Goal: Task Accomplishment & Management: Use online tool/utility

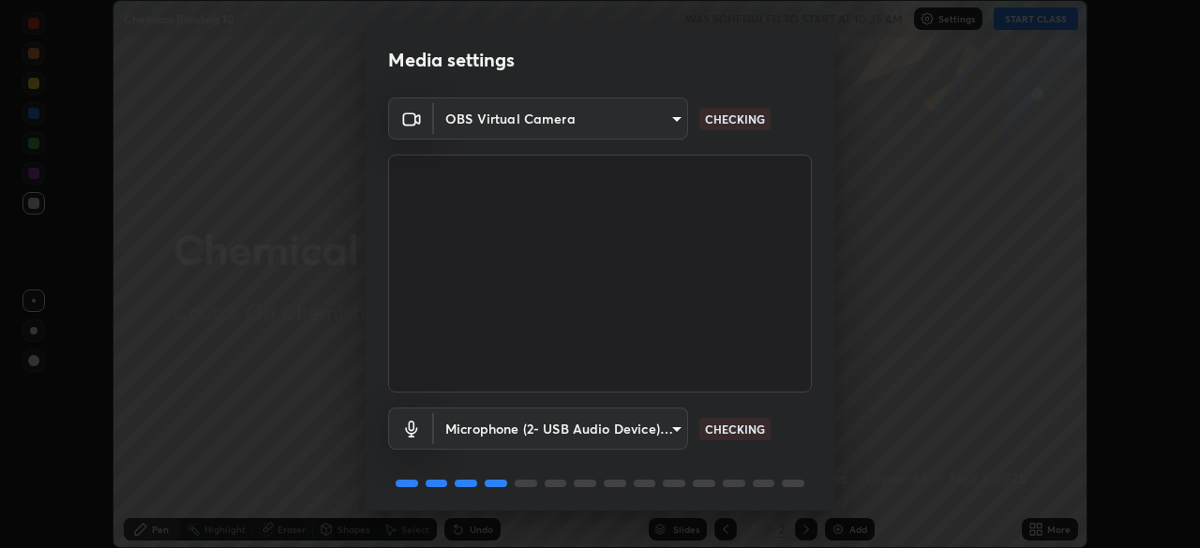
scroll to position [67, 0]
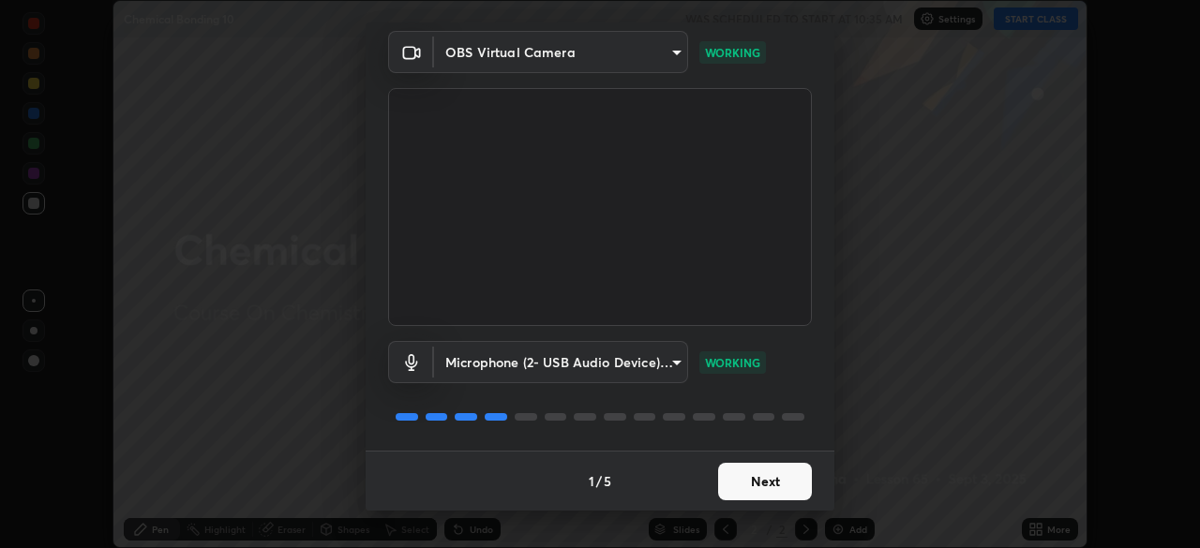
click at [793, 490] on button "Next" at bounding box center [765, 481] width 94 height 37
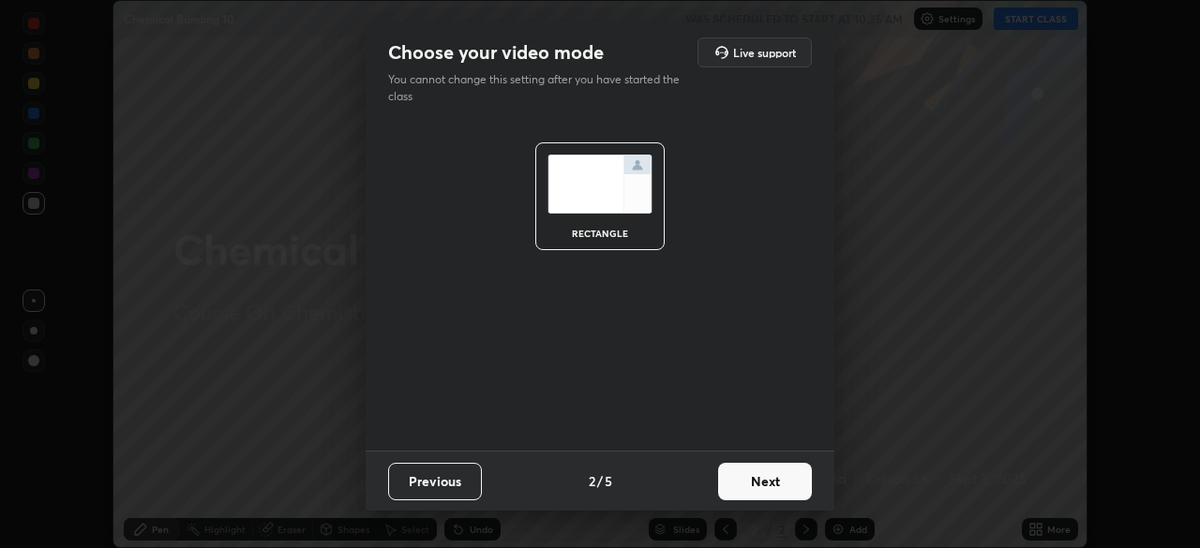
scroll to position [0, 0]
click at [784, 488] on button "Next" at bounding box center [765, 481] width 94 height 37
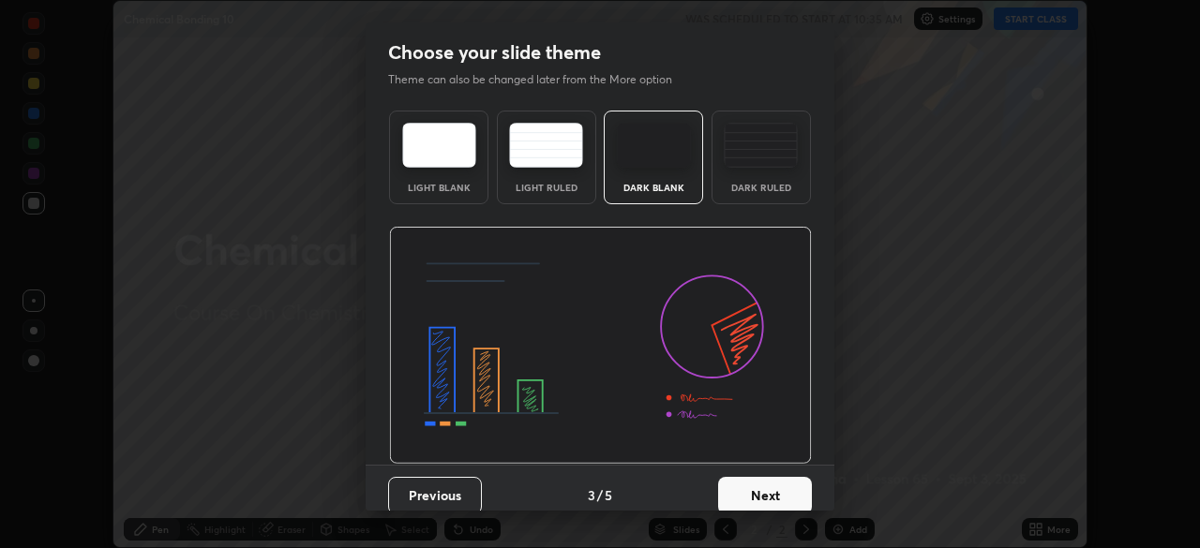
click at [783, 485] on button "Next" at bounding box center [765, 495] width 94 height 37
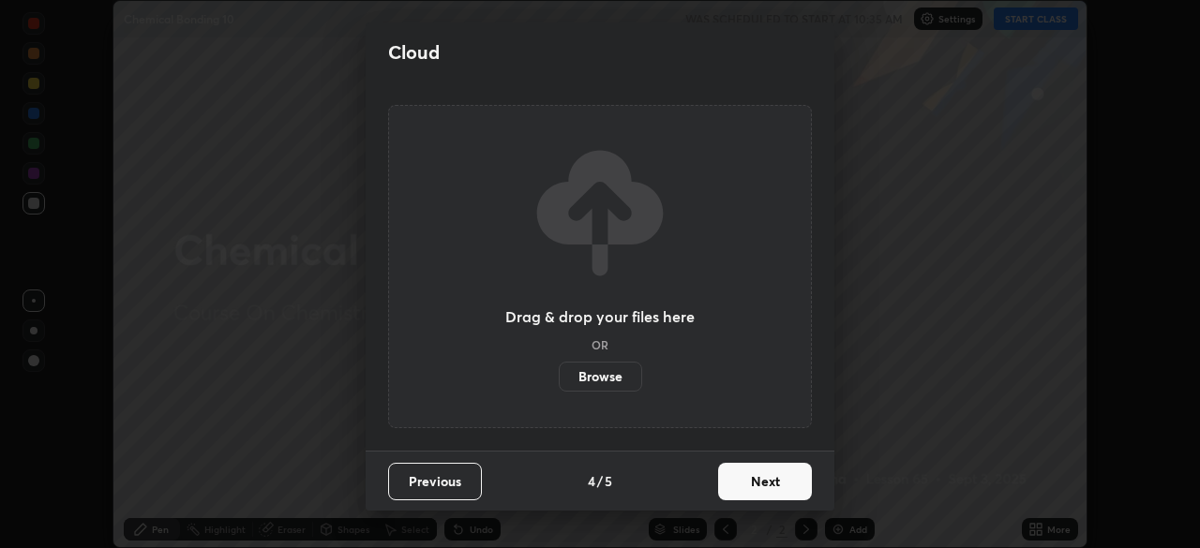
click at [778, 480] on button "Next" at bounding box center [765, 481] width 94 height 37
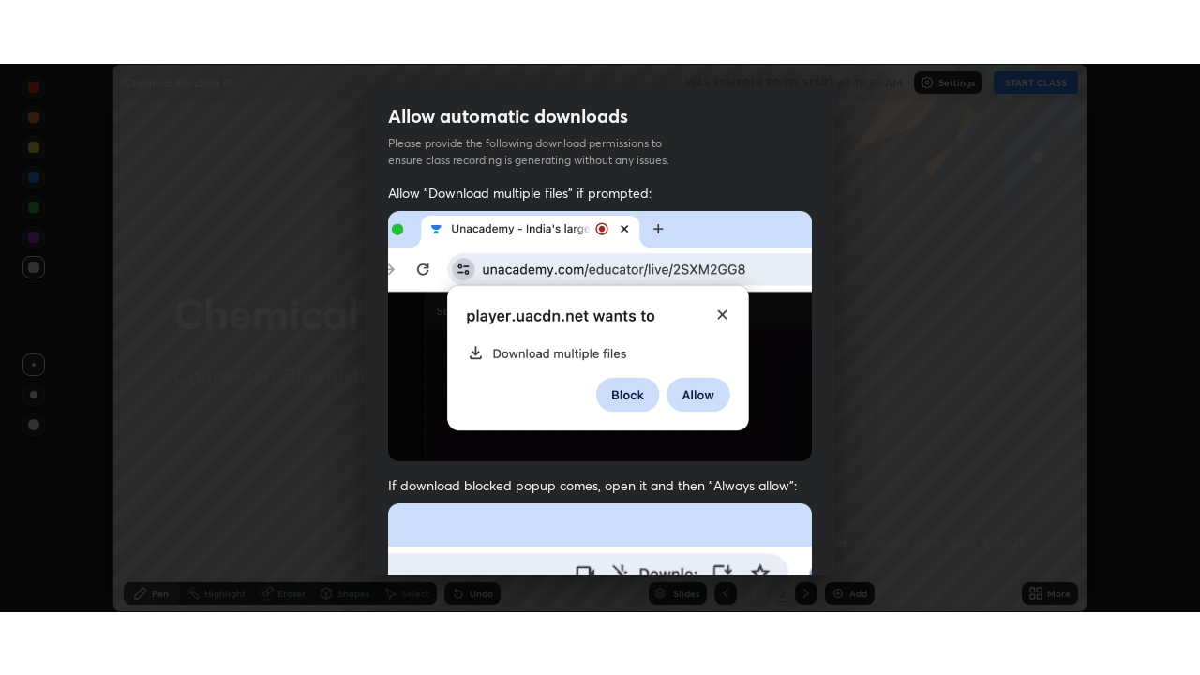
scroll to position [449, 0]
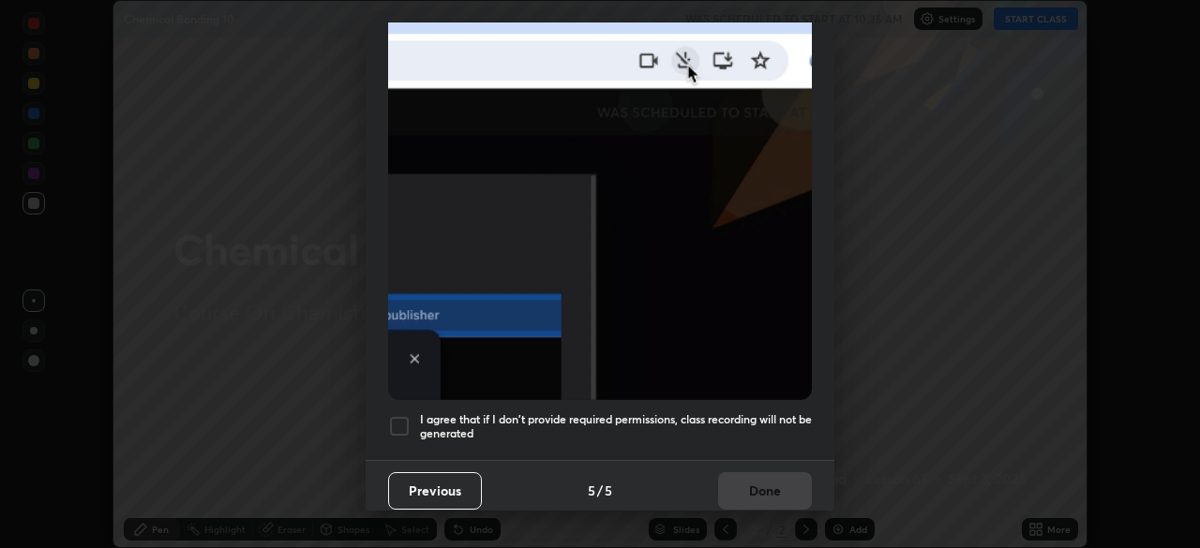
click at [732, 412] on h5 "I agree that if I don't provide required permissions, class recording will not …" at bounding box center [616, 426] width 392 height 29
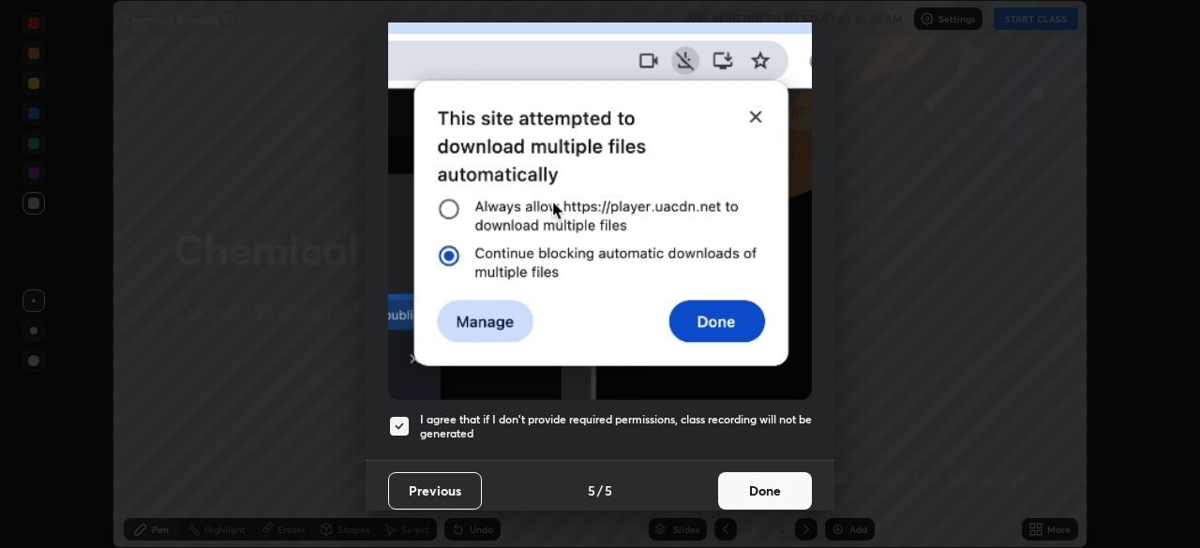
click at [753, 485] on button "Done" at bounding box center [765, 490] width 94 height 37
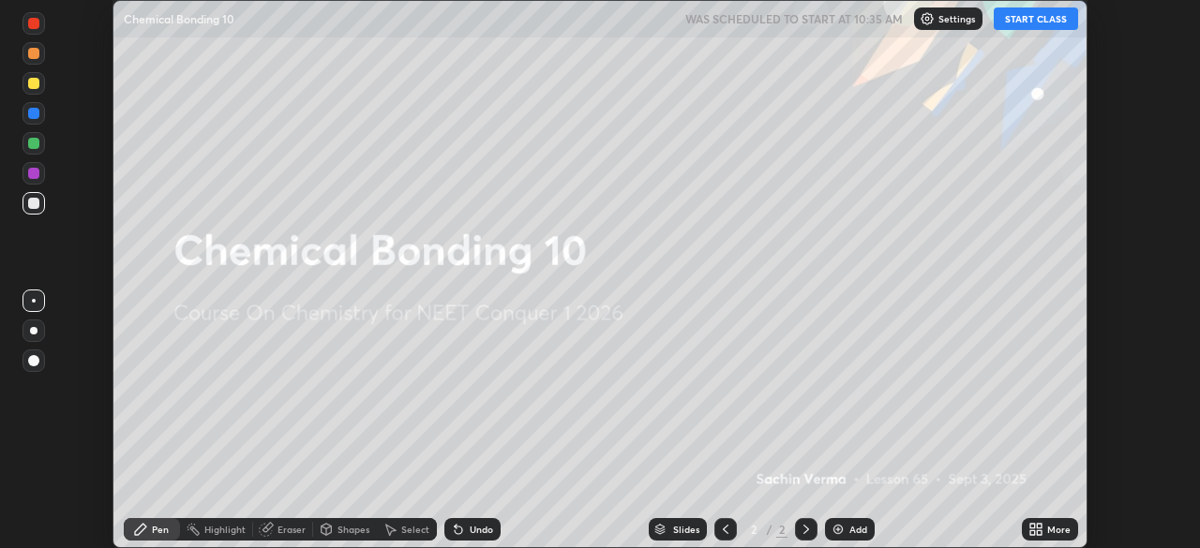
click at [1046, 529] on div "More" at bounding box center [1050, 529] width 56 height 22
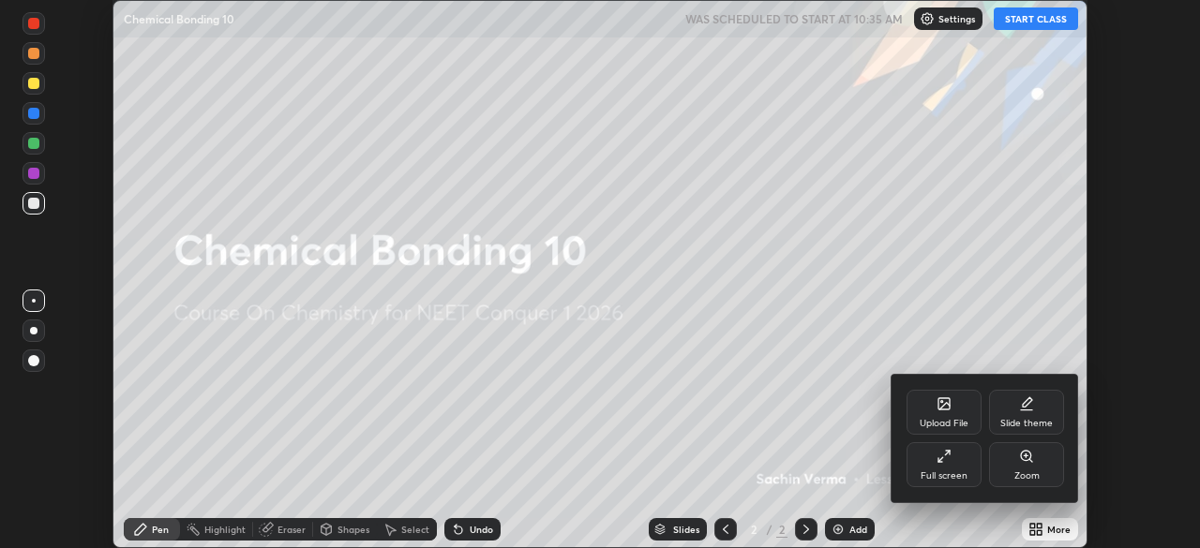
click at [961, 463] on div "Full screen" at bounding box center [943, 464] width 75 height 45
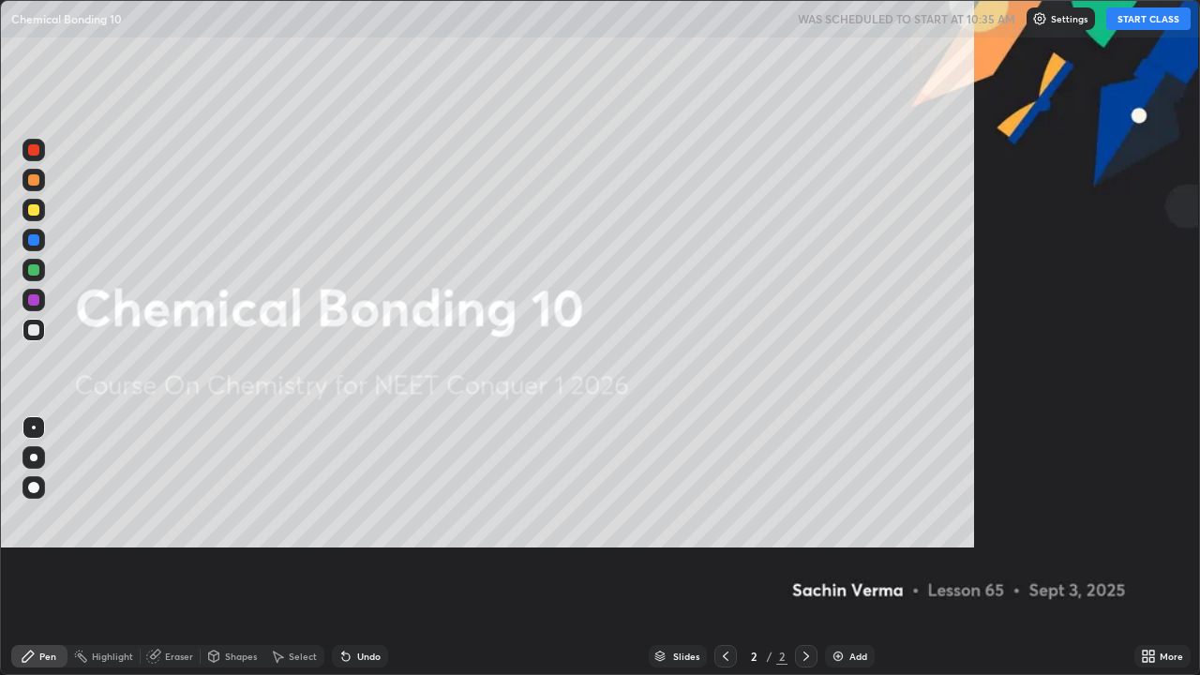
scroll to position [675, 1200]
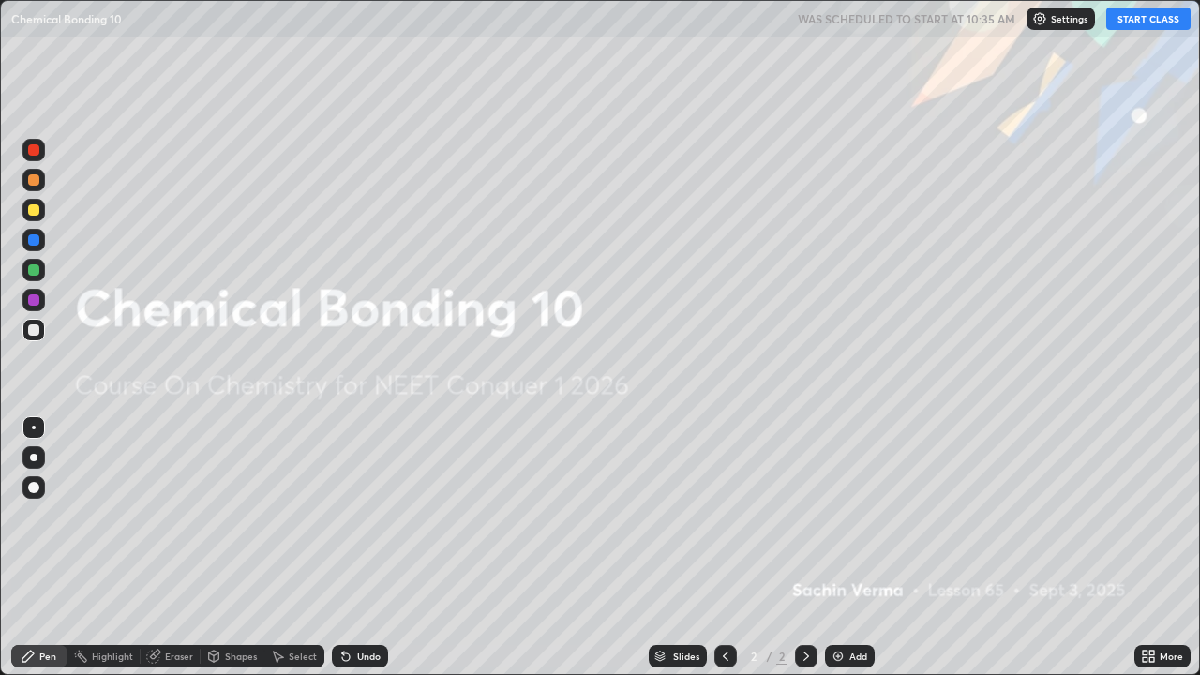
click at [846, 547] on div "Add" at bounding box center [850, 656] width 50 height 22
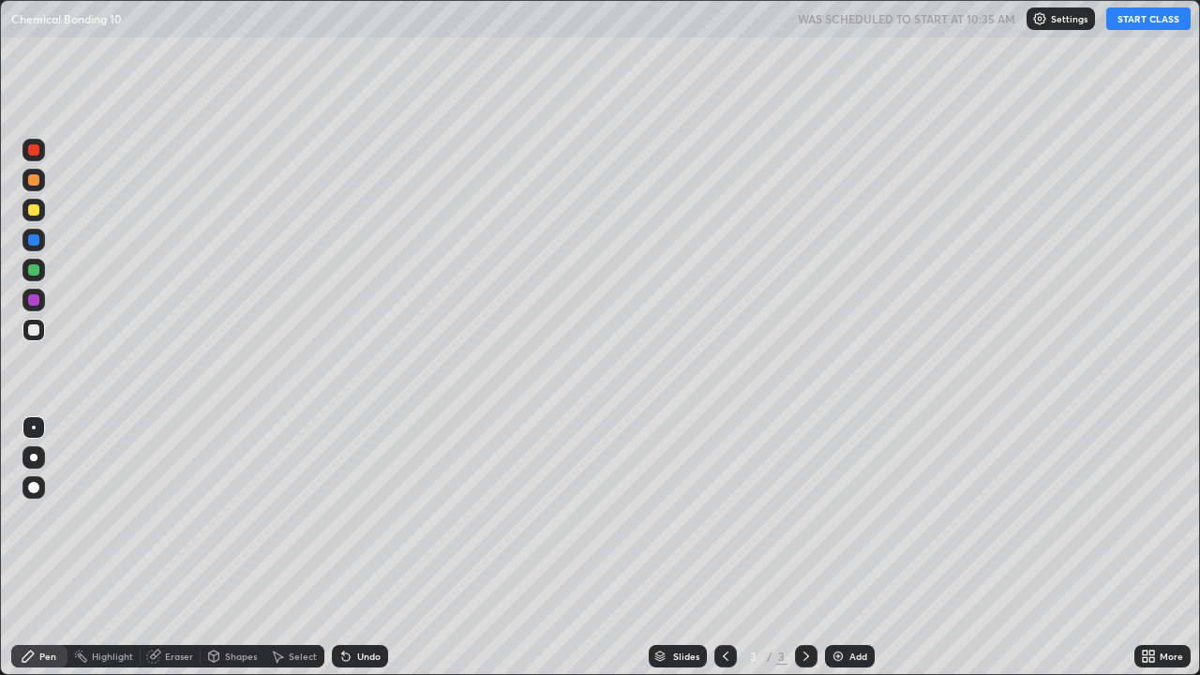
click at [1124, 26] on button "START CLASS" at bounding box center [1148, 18] width 84 height 22
click at [40, 465] on div at bounding box center [33, 457] width 22 height 22
click at [36, 456] on div at bounding box center [33, 457] width 7 height 7
click at [40, 217] on div at bounding box center [33, 210] width 22 height 22
click at [35, 210] on div at bounding box center [33, 209] width 11 height 11
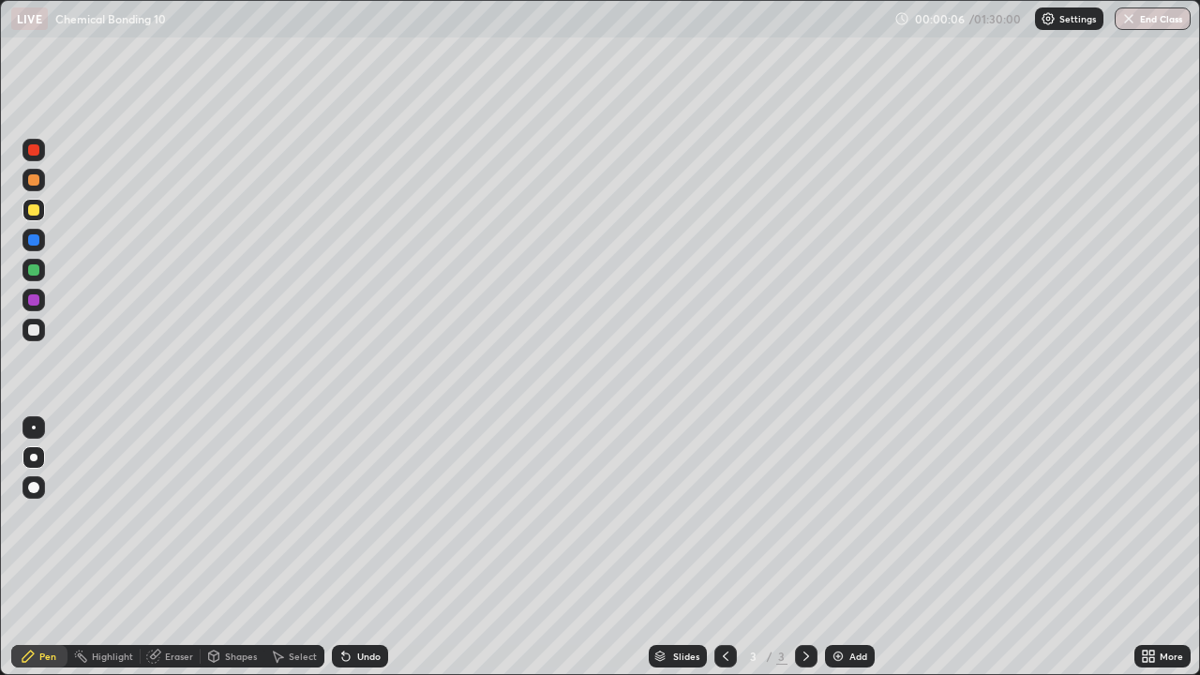
click at [358, 547] on div "Undo" at bounding box center [360, 656] width 56 height 22
click at [359, 547] on div "Undo" at bounding box center [368, 655] width 23 height 9
click at [363, 547] on div "Undo" at bounding box center [360, 656] width 56 height 22
click at [166, 547] on div "Eraser" at bounding box center [171, 656] width 60 height 22
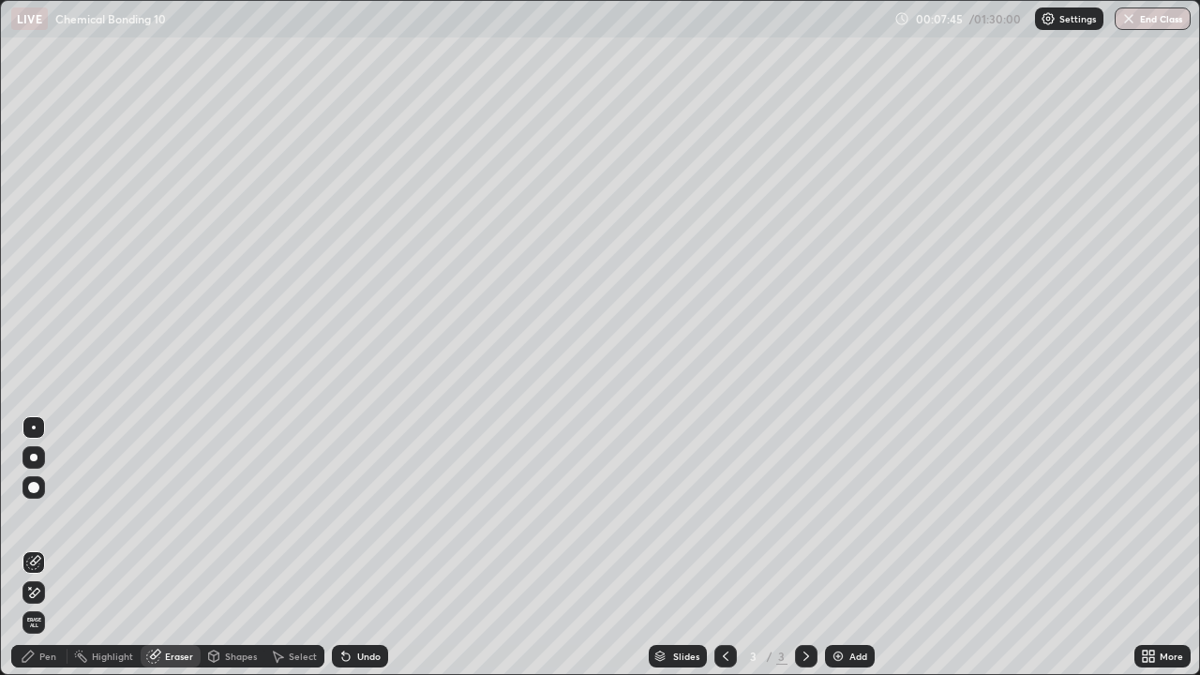
click at [82, 547] on circle at bounding box center [82, 651] width 2 height 2
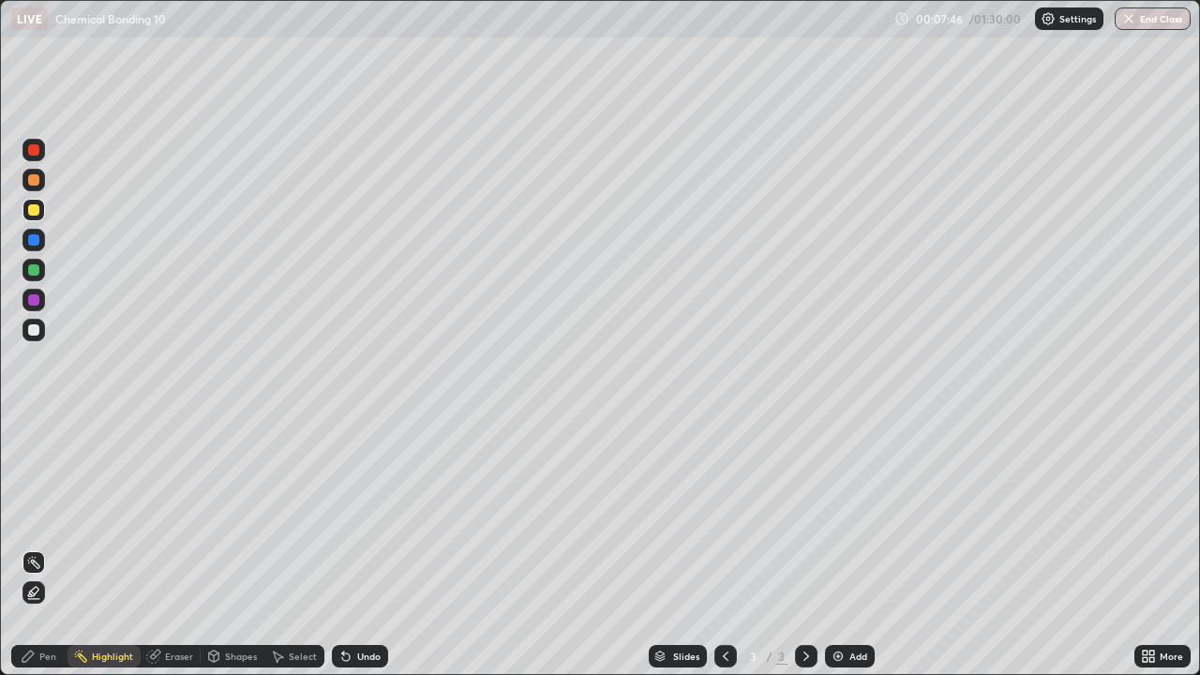
click at [41, 547] on div "Pen" at bounding box center [39, 656] width 56 height 22
click at [172, 547] on div "Eraser" at bounding box center [179, 655] width 28 height 9
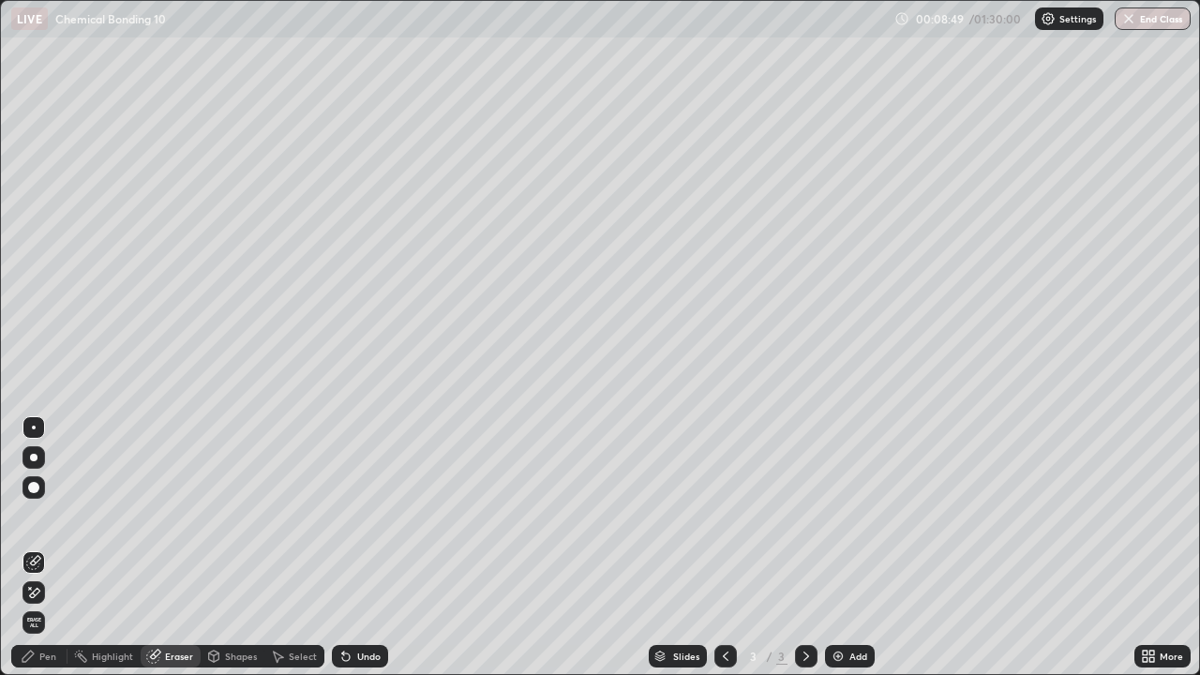
click at [46, 547] on div "Pen" at bounding box center [47, 655] width 17 height 9
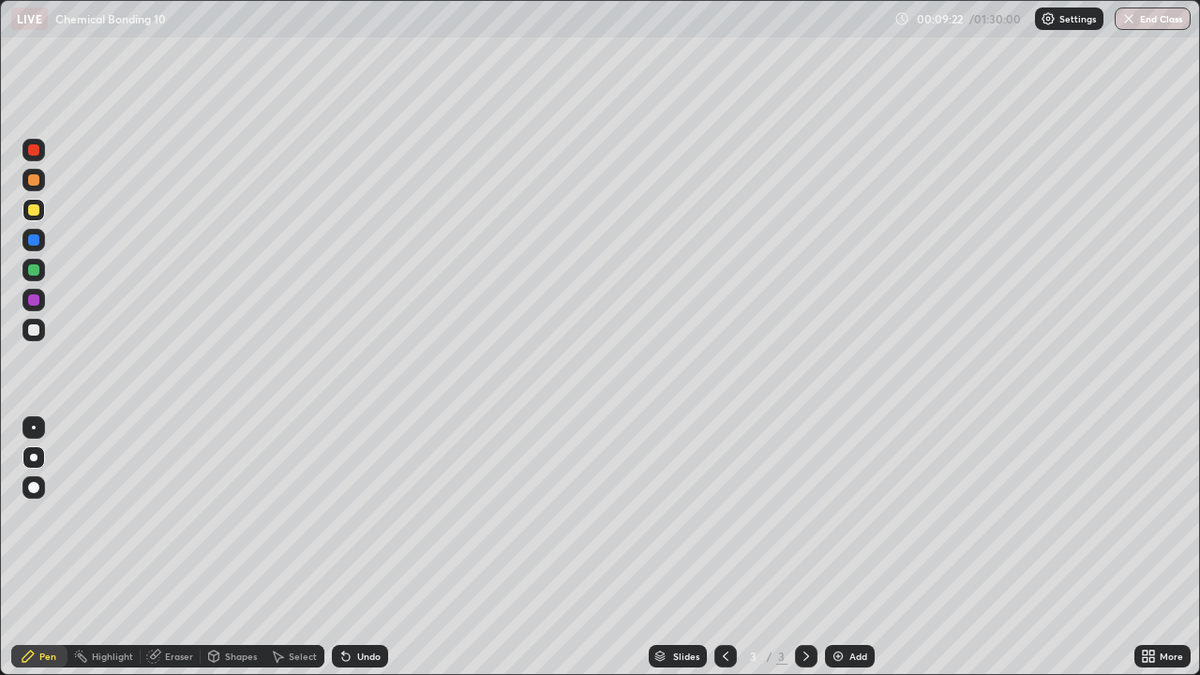
click at [158, 547] on div "Eraser" at bounding box center [171, 655] width 60 height 37
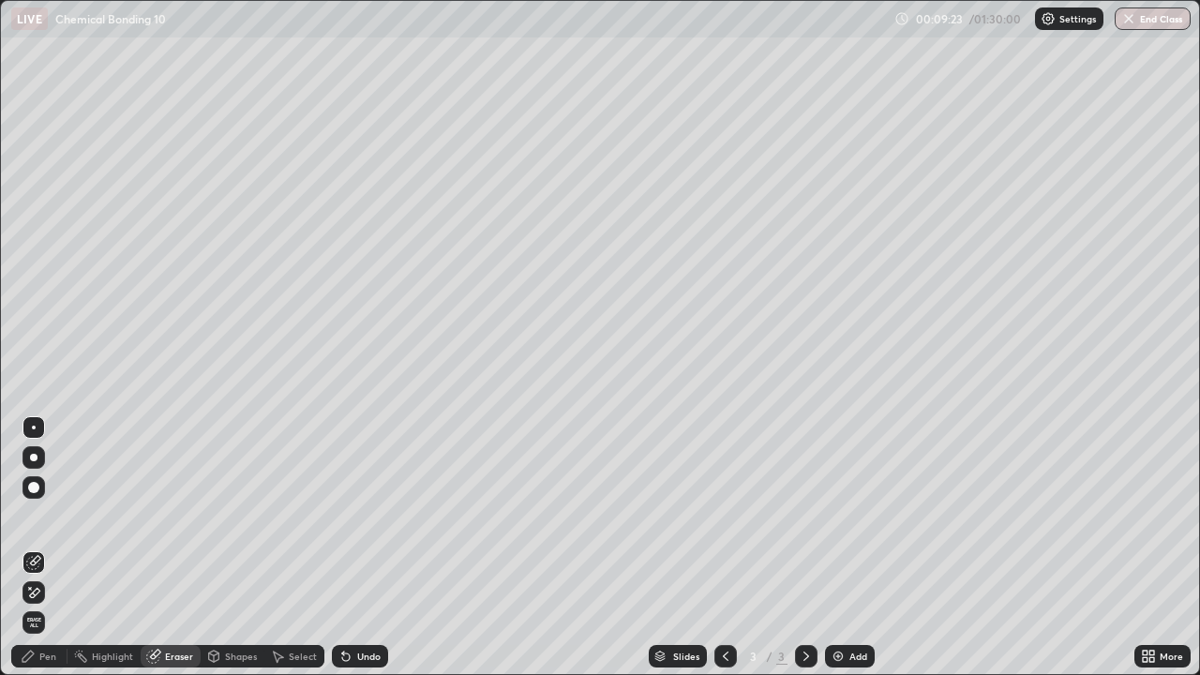
click at [45, 547] on div "Pen" at bounding box center [39, 656] width 56 height 22
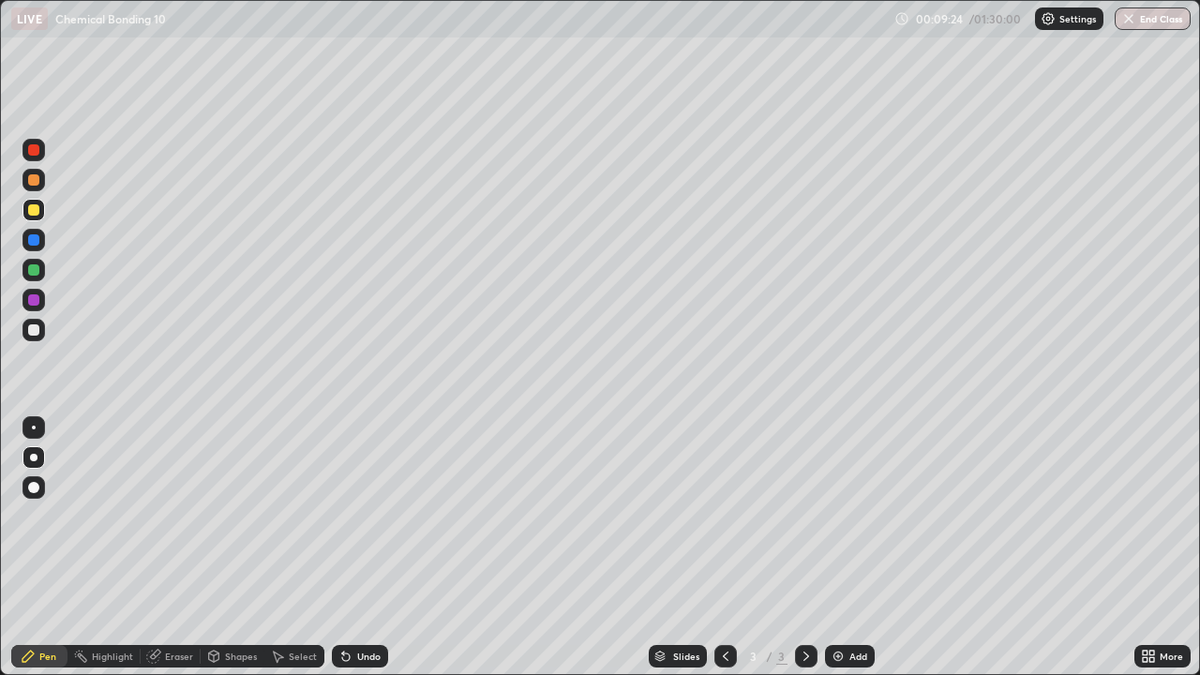
click at [171, 547] on div "Eraser" at bounding box center [171, 655] width 60 height 37
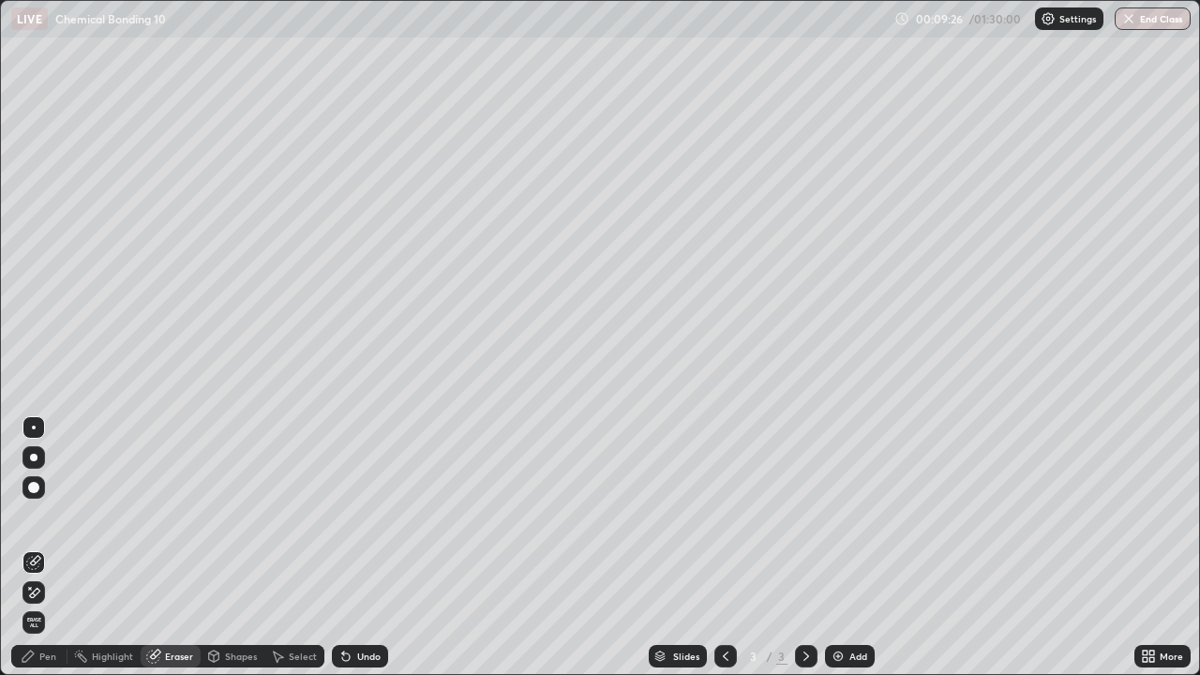
click at [284, 547] on div "Select" at bounding box center [294, 656] width 60 height 22
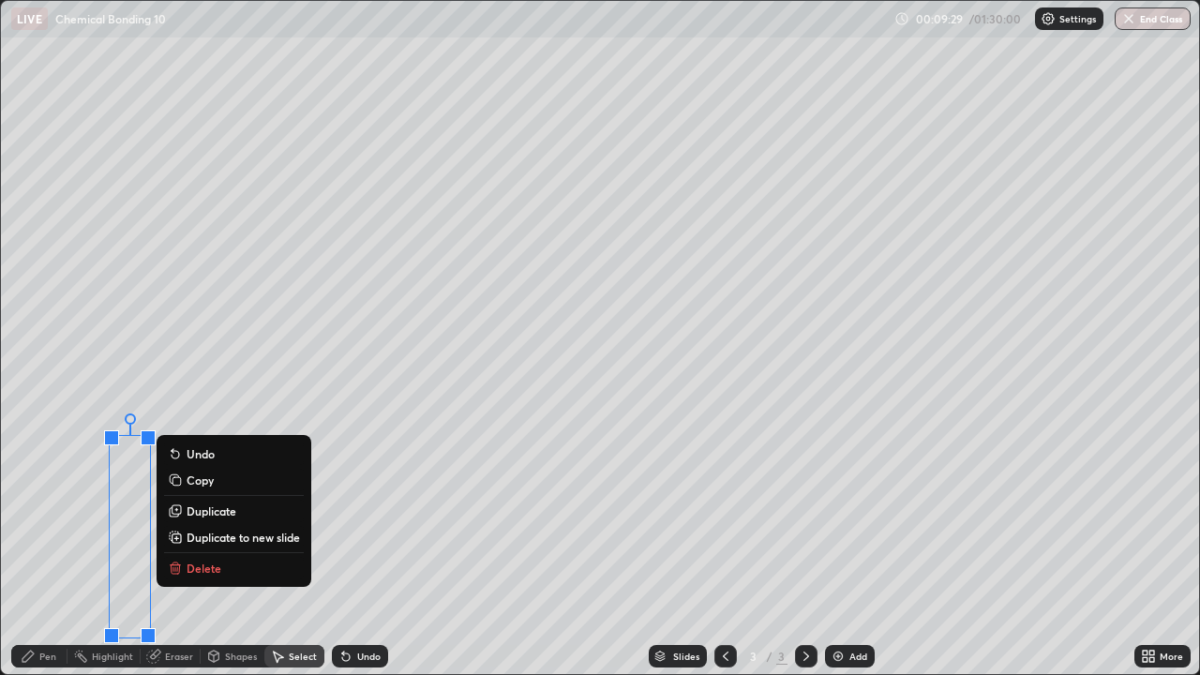
click at [343, 547] on icon at bounding box center [345, 656] width 7 height 7
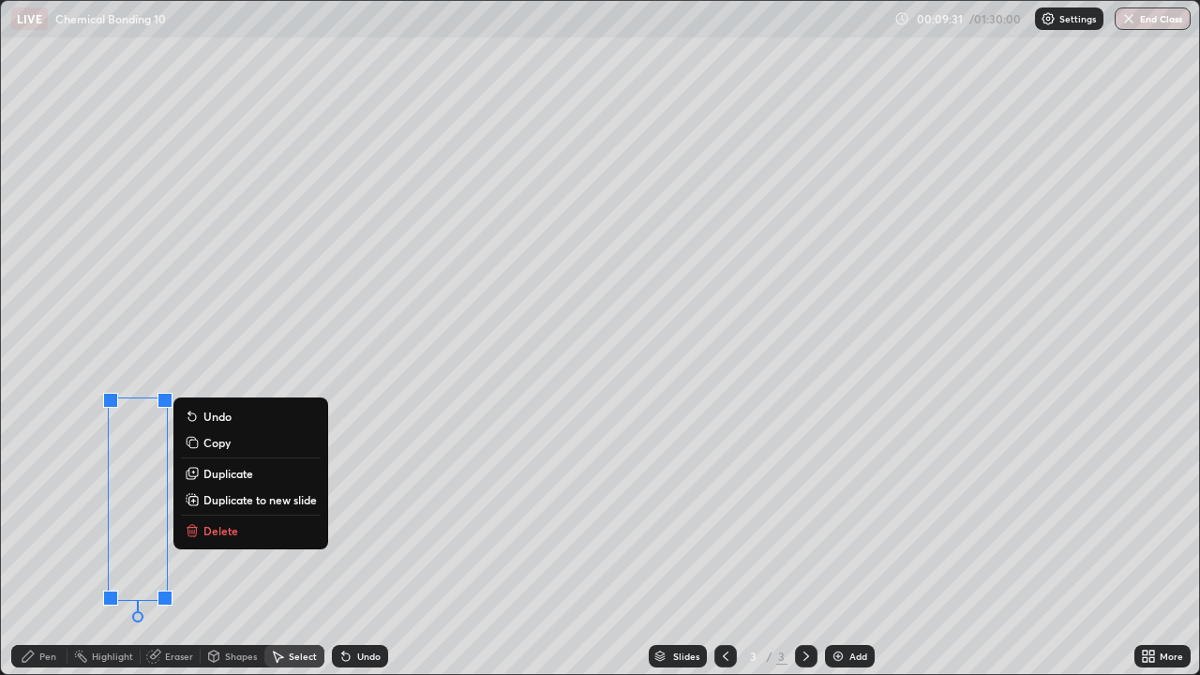
click at [227, 547] on div "0 ° Undo Copy Duplicate Duplicate to new slide Delete" at bounding box center [600, 337] width 1198 height 673
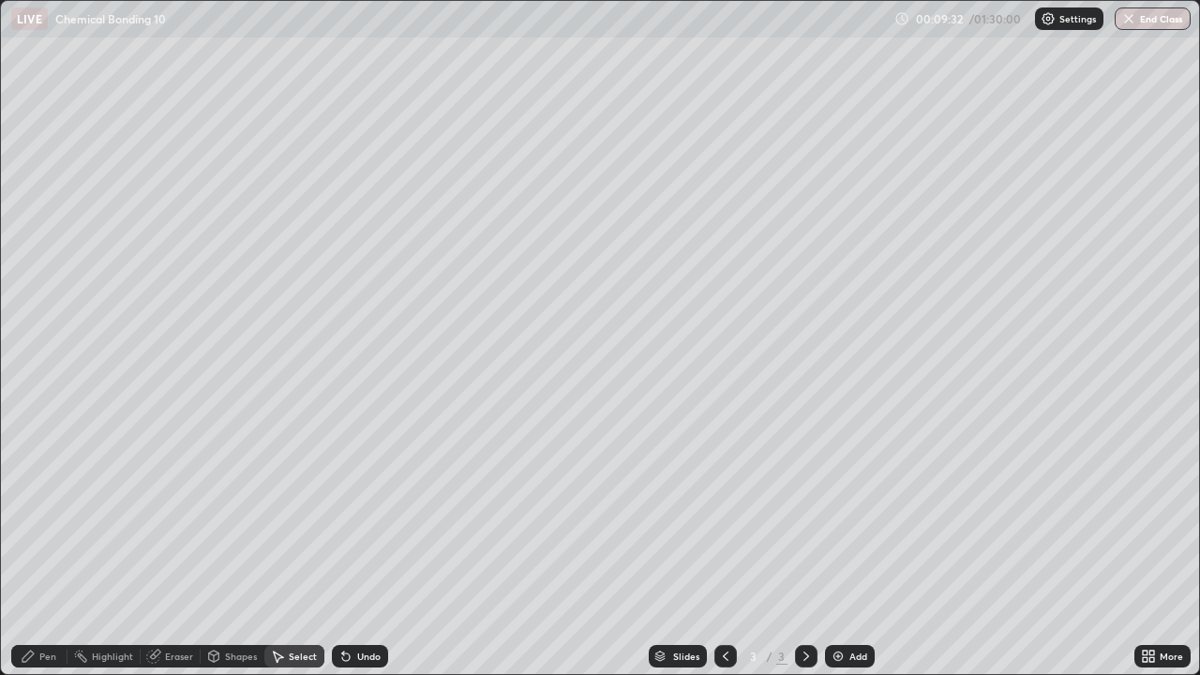
click at [48, 547] on div "Pen" at bounding box center [47, 655] width 17 height 9
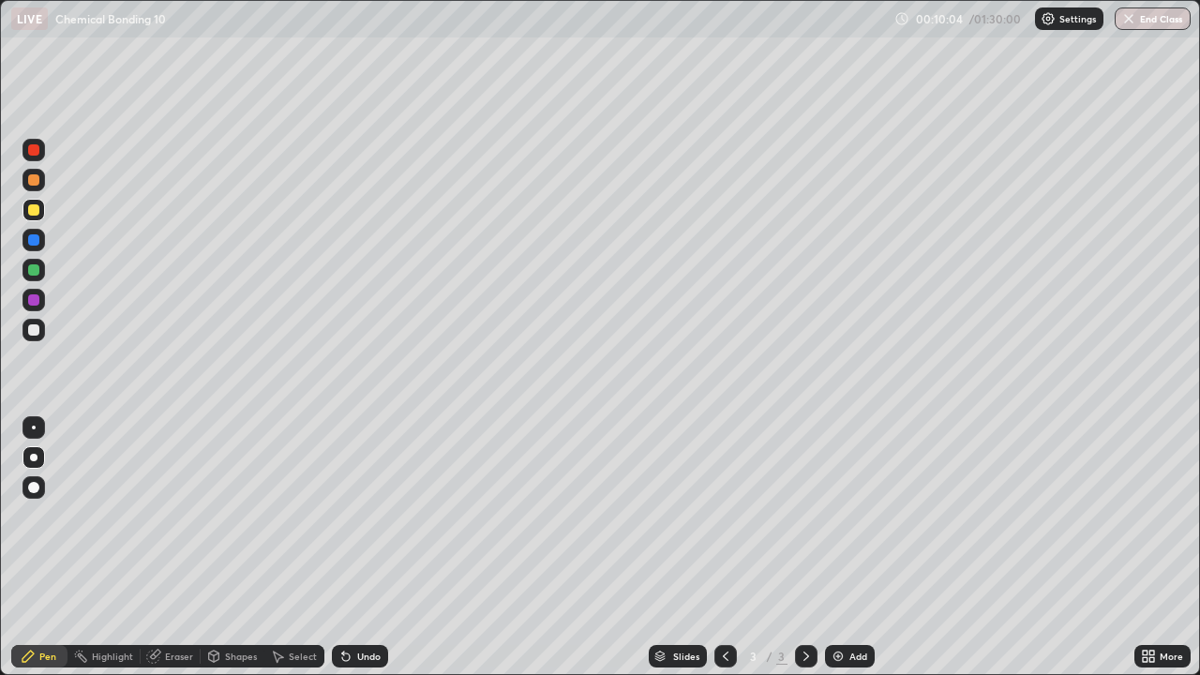
click at [343, 547] on icon at bounding box center [345, 656] width 7 height 7
click at [832, 547] on img at bounding box center [837, 656] width 15 height 15
click at [849, 547] on div "Add" at bounding box center [850, 656] width 50 height 22
click at [38, 217] on div at bounding box center [33, 210] width 22 height 22
click at [32, 331] on div at bounding box center [33, 329] width 11 height 11
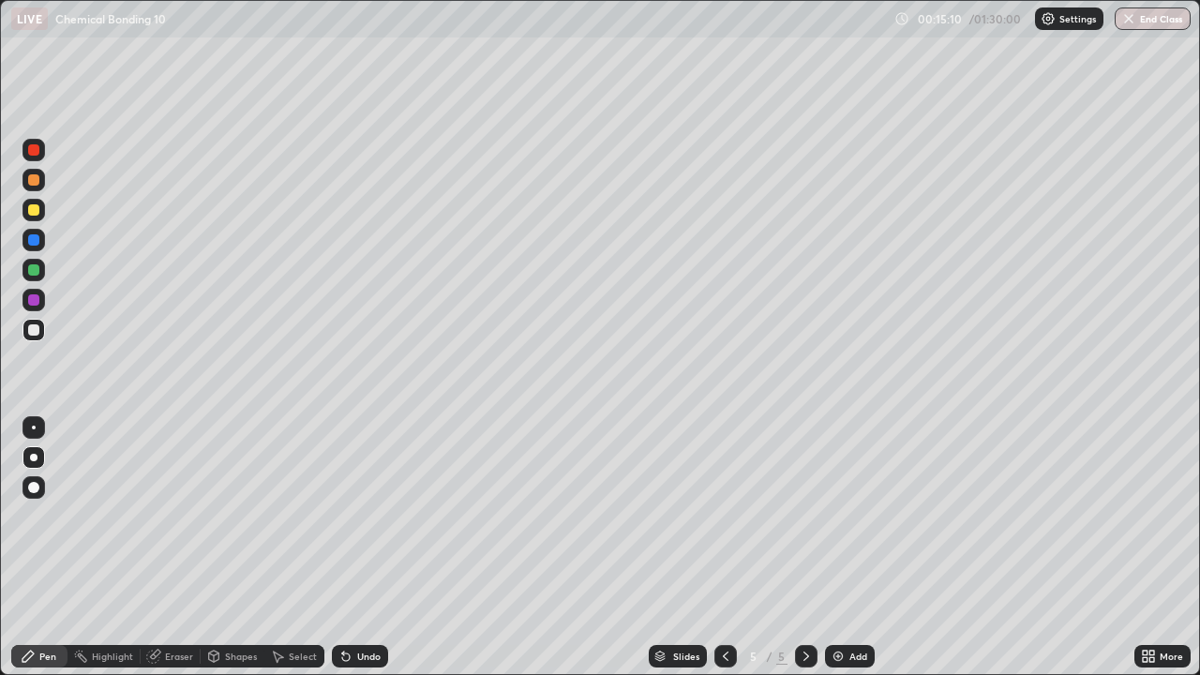
click at [33, 211] on div at bounding box center [33, 209] width 11 height 11
click at [171, 547] on div "Eraser" at bounding box center [179, 655] width 28 height 9
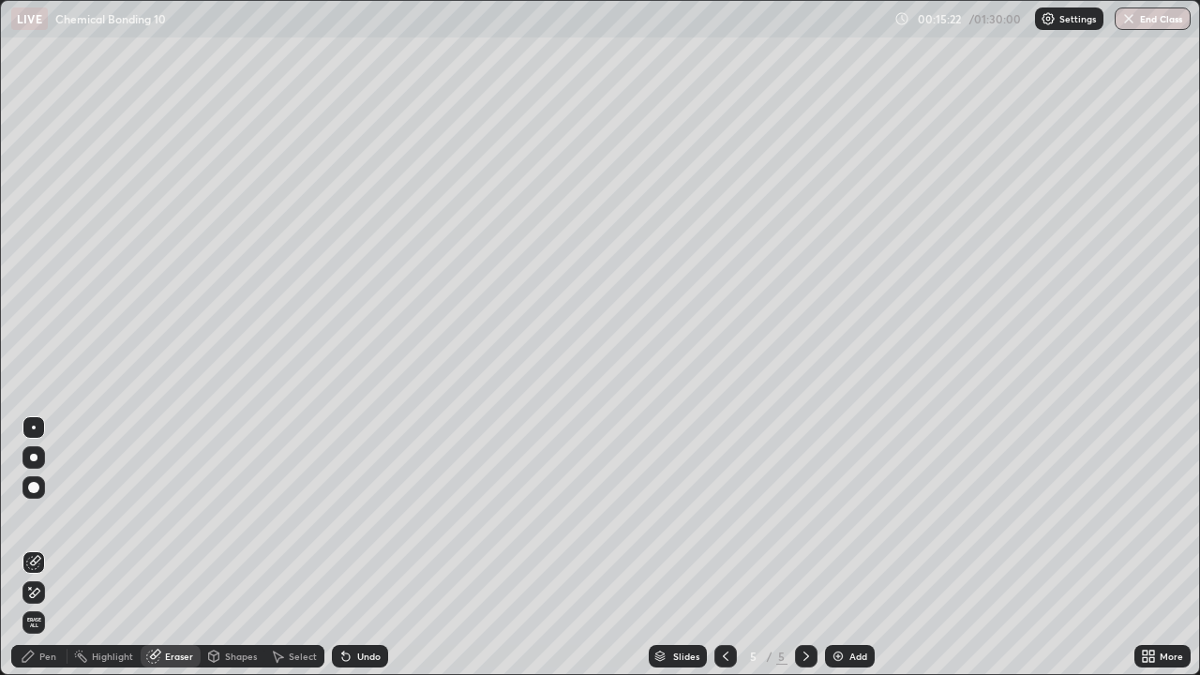
click at [43, 547] on div "Pen" at bounding box center [47, 655] width 17 height 9
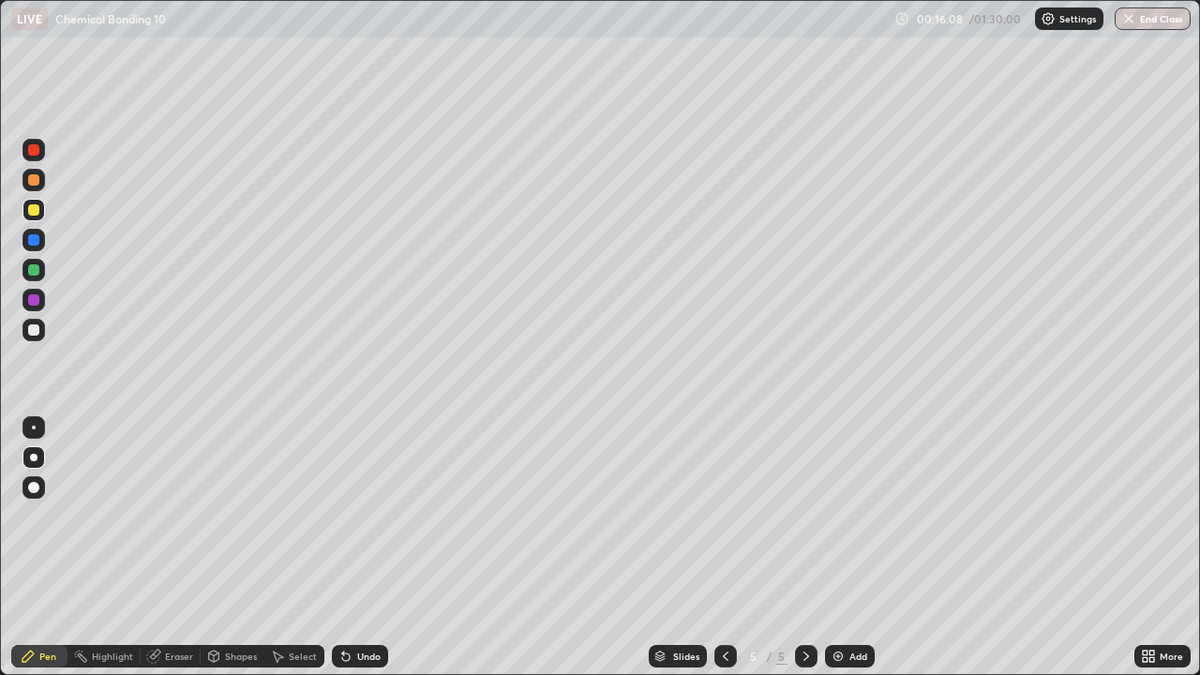
click at [171, 547] on div "Eraser" at bounding box center [179, 655] width 28 height 9
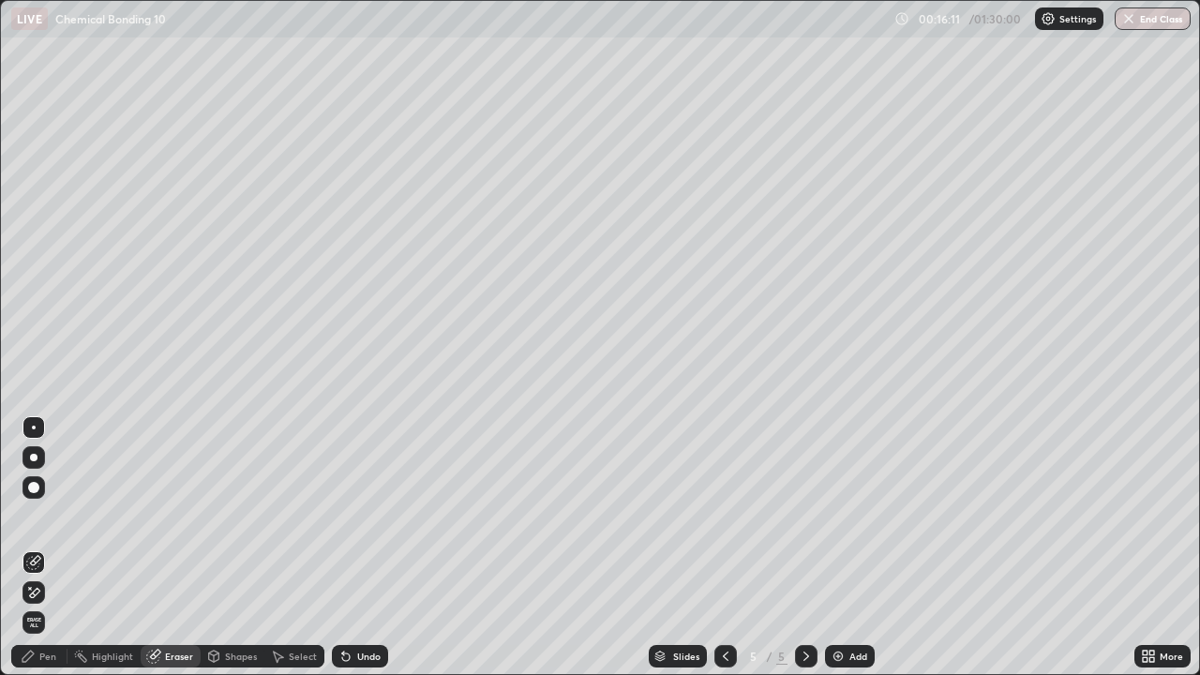
click at [45, 547] on div "Pen" at bounding box center [47, 655] width 17 height 9
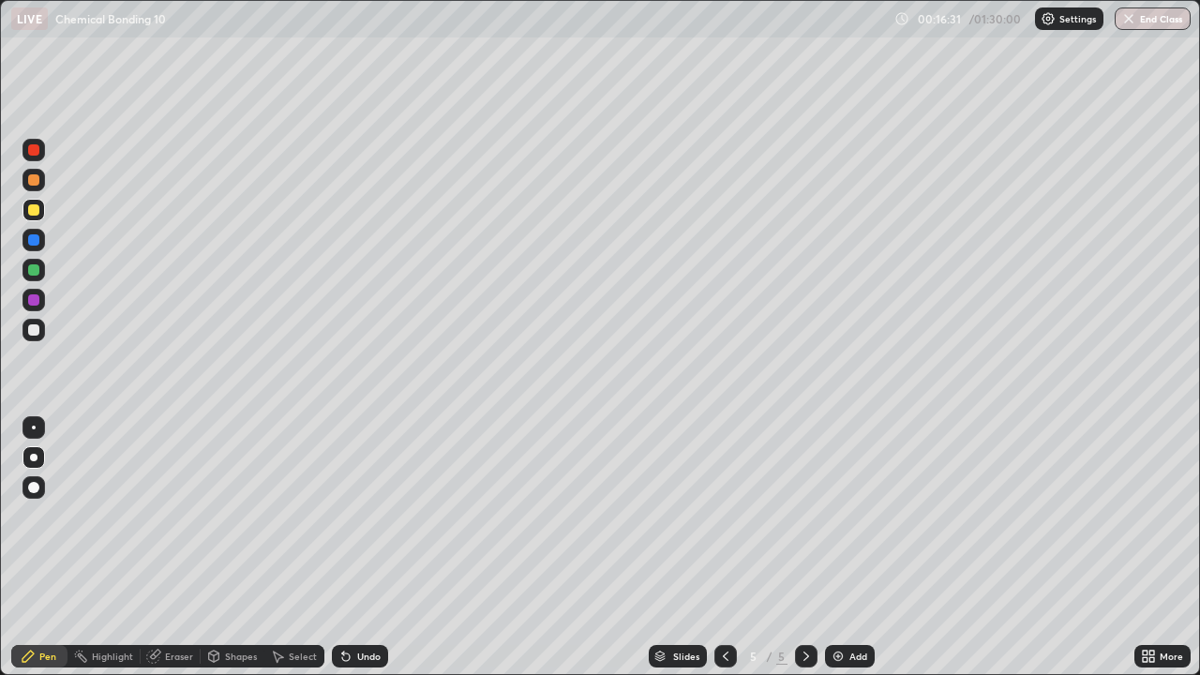
click at [368, 547] on div "Undo" at bounding box center [368, 655] width 23 height 9
click at [343, 547] on icon at bounding box center [345, 656] width 7 height 7
click at [187, 547] on div "Eraser" at bounding box center [179, 655] width 28 height 9
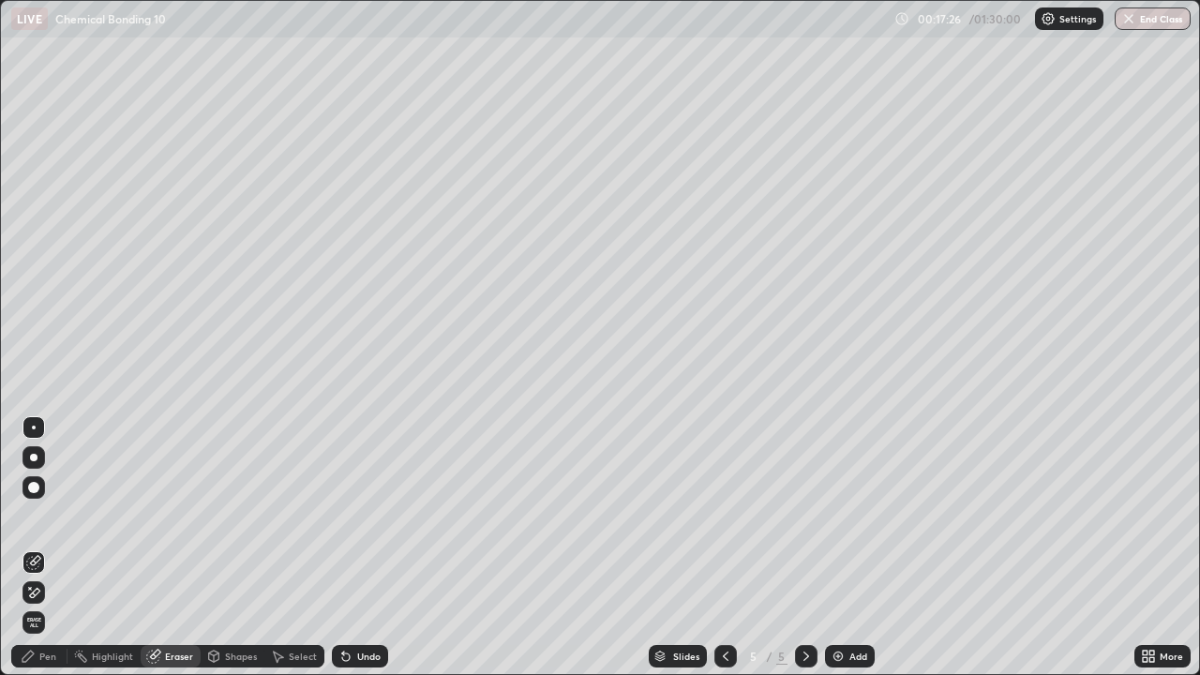
click at [48, 547] on div "Pen" at bounding box center [47, 655] width 17 height 9
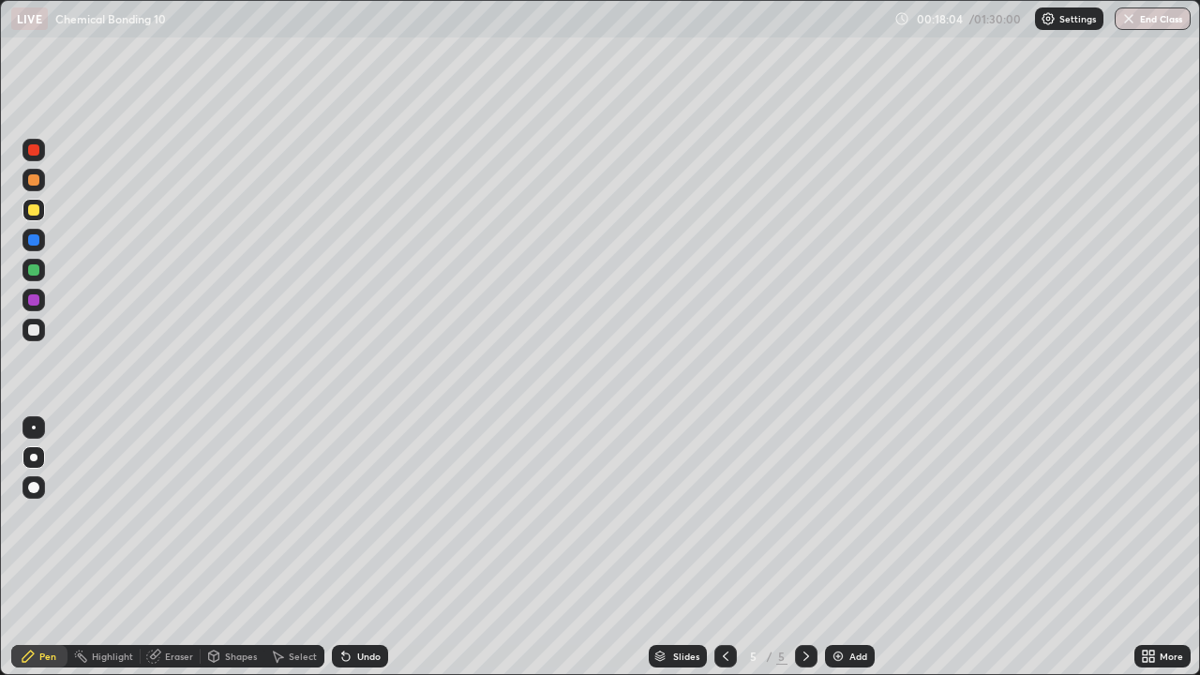
click at [357, 547] on div "Undo" at bounding box center [368, 655] width 23 height 9
click at [29, 270] on div at bounding box center [33, 269] width 11 height 11
click at [362, 547] on div "Undo" at bounding box center [368, 655] width 23 height 9
click at [350, 547] on icon at bounding box center [345, 656] width 15 height 15
click at [351, 547] on icon at bounding box center [345, 656] width 15 height 15
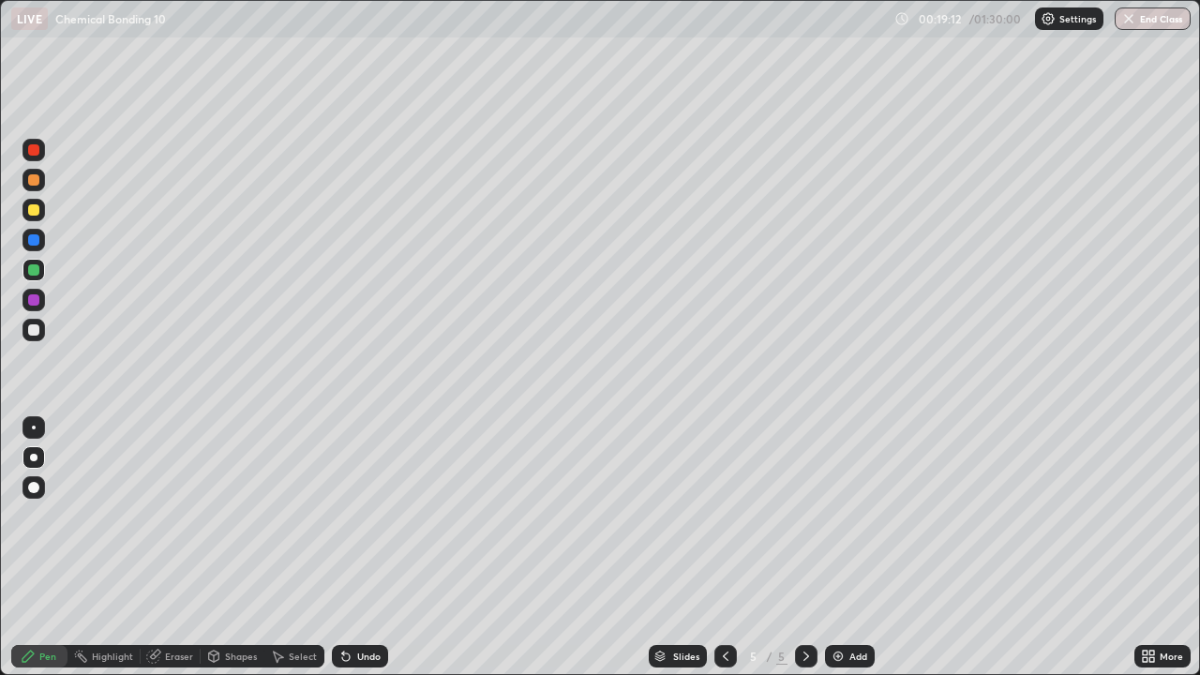
click at [351, 547] on icon at bounding box center [345, 656] width 15 height 15
click at [353, 547] on div "Undo" at bounding box center [360, 656] width 56 height 22
click at [358, 547] on div "Undo" at bounding box center [360, 656] width 56 height 22
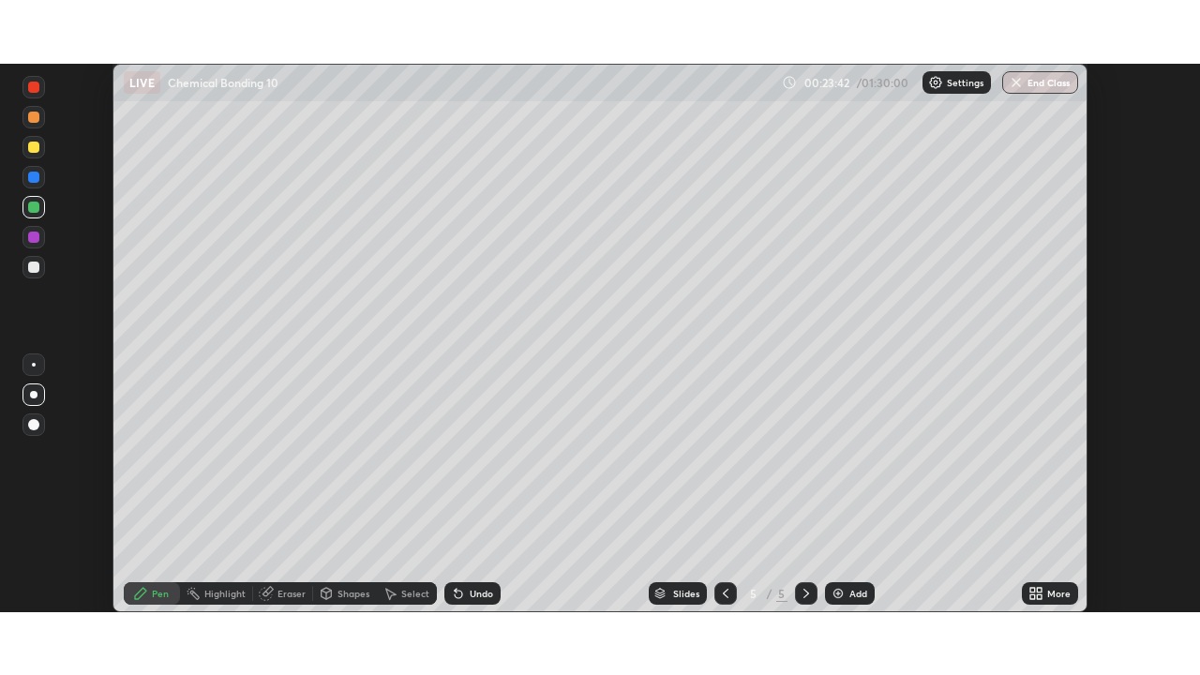
scroll to position [548, 1200]
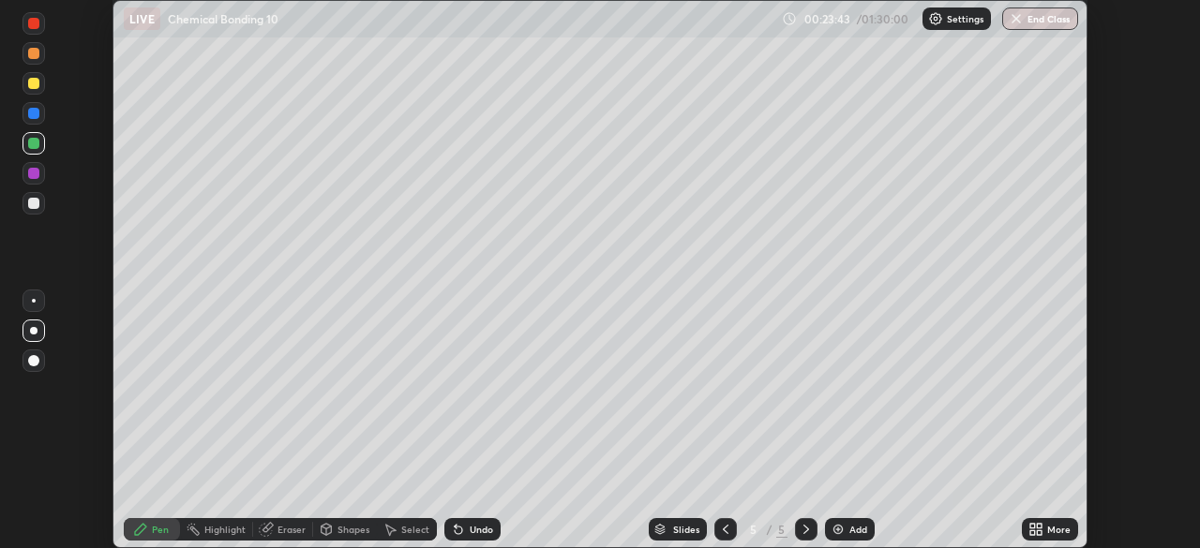
click at [1041, 531] on icon at bounding box center [1039, 532] width 5 height 5
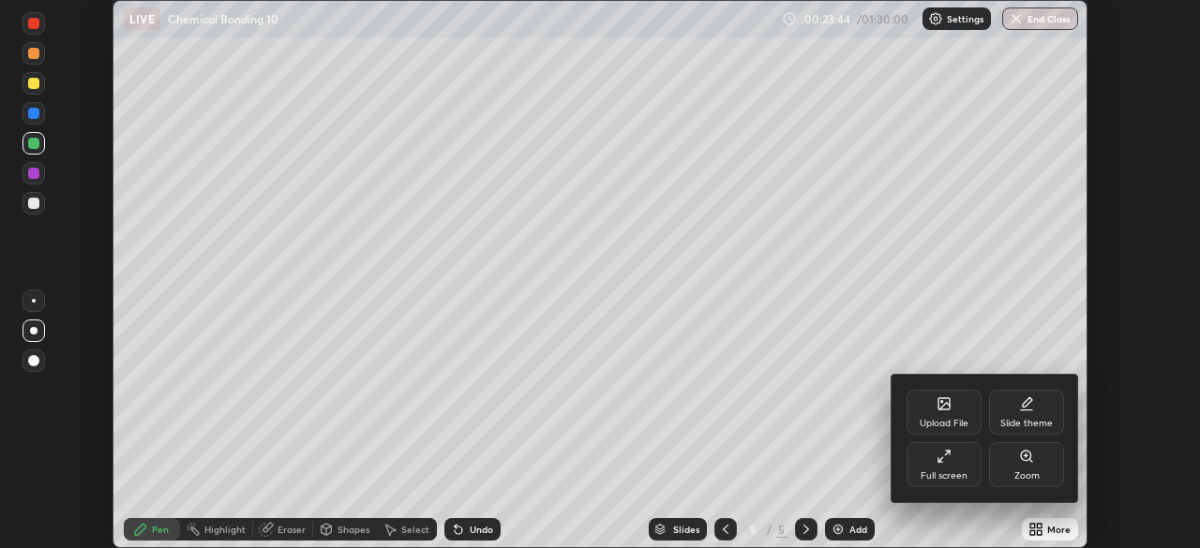
click at [961, 465] on div "Full screen" at bounding box center [943, 464] width 75 height 45
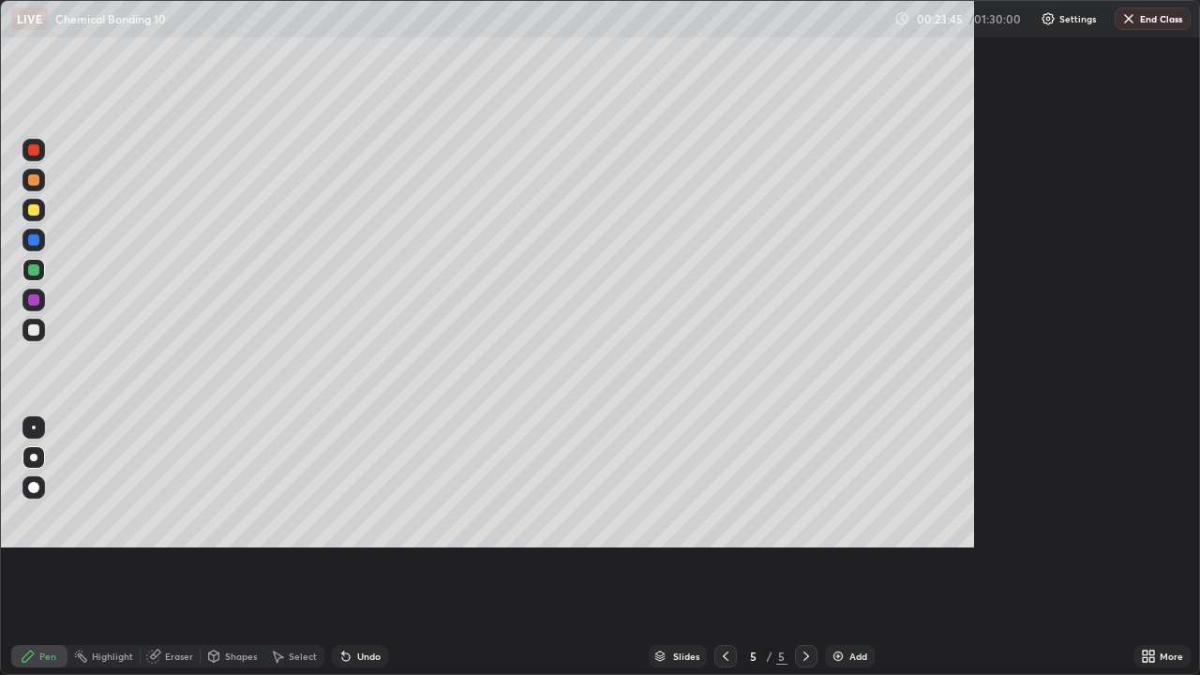
scroll to position [675, 1200]
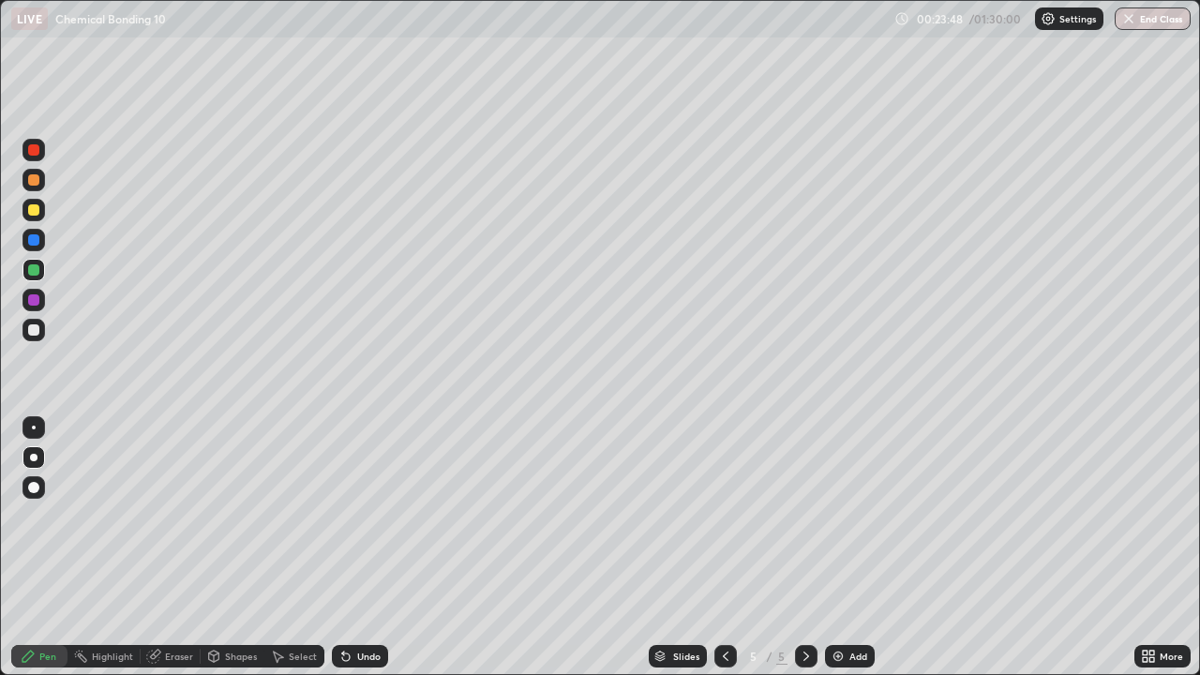
click at [30, 333] on div at bounding box center [33, 329] width 11 height 11
click at [32, 182] on div at bounding box center [33, 179] width 11 height 11
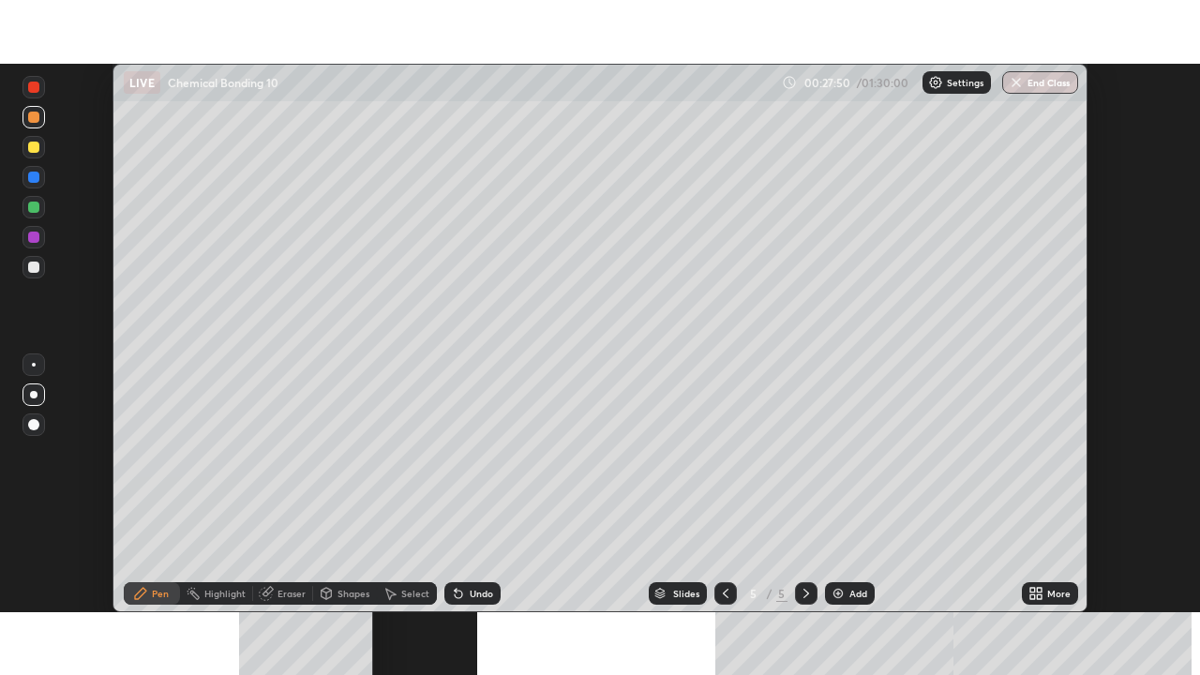
scroll to position [548, 1200]
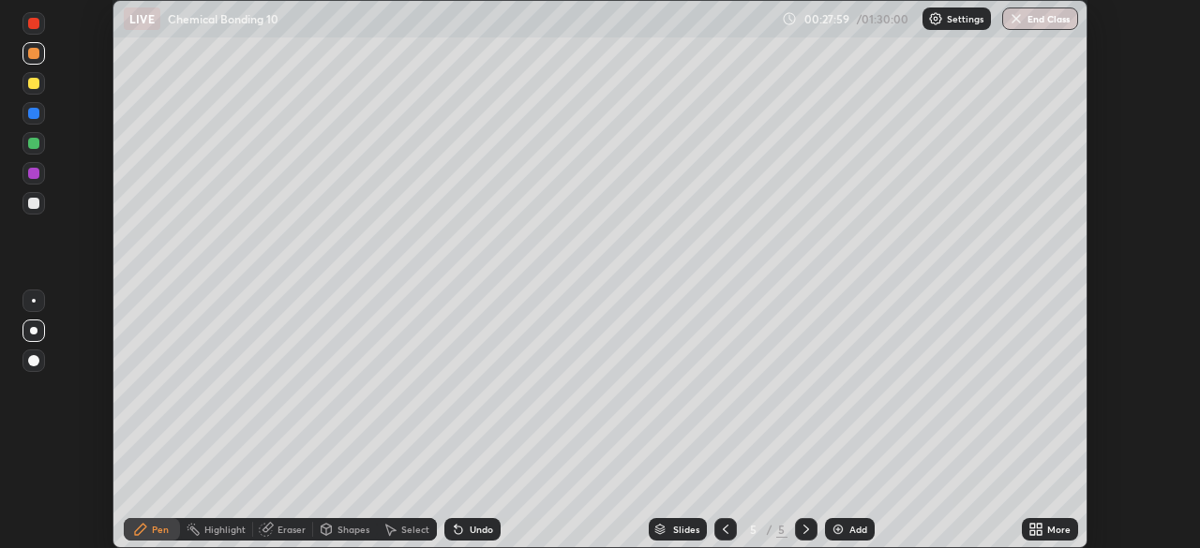
click at [1040, 532] on icon at bounding box center [1039, 532] width 5 height 5
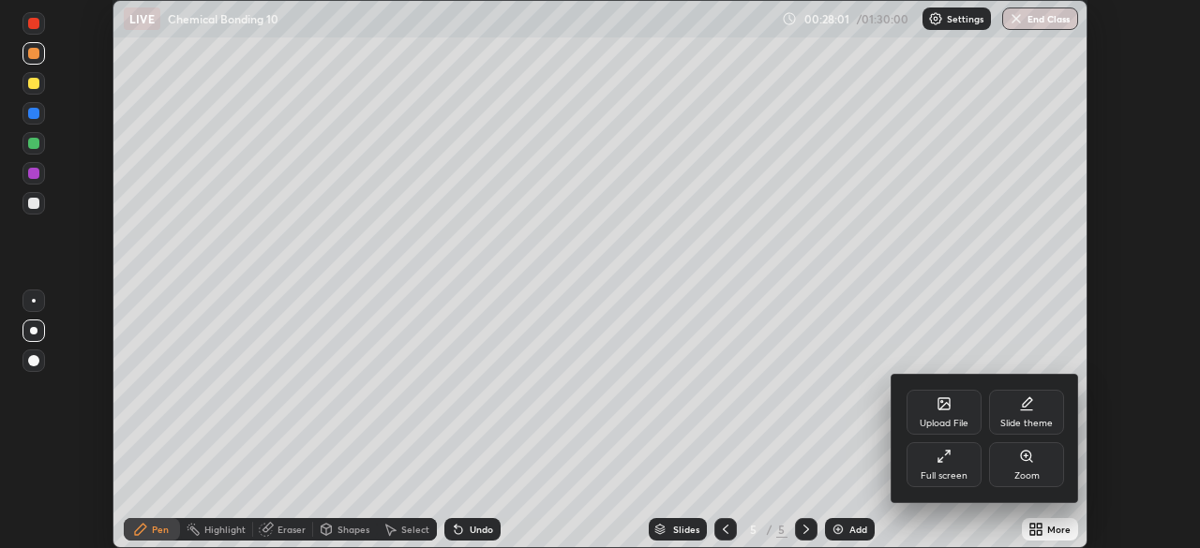
click at [929, 475] on div "Full screen" at bounding box center [943, 475] width 47 height 9
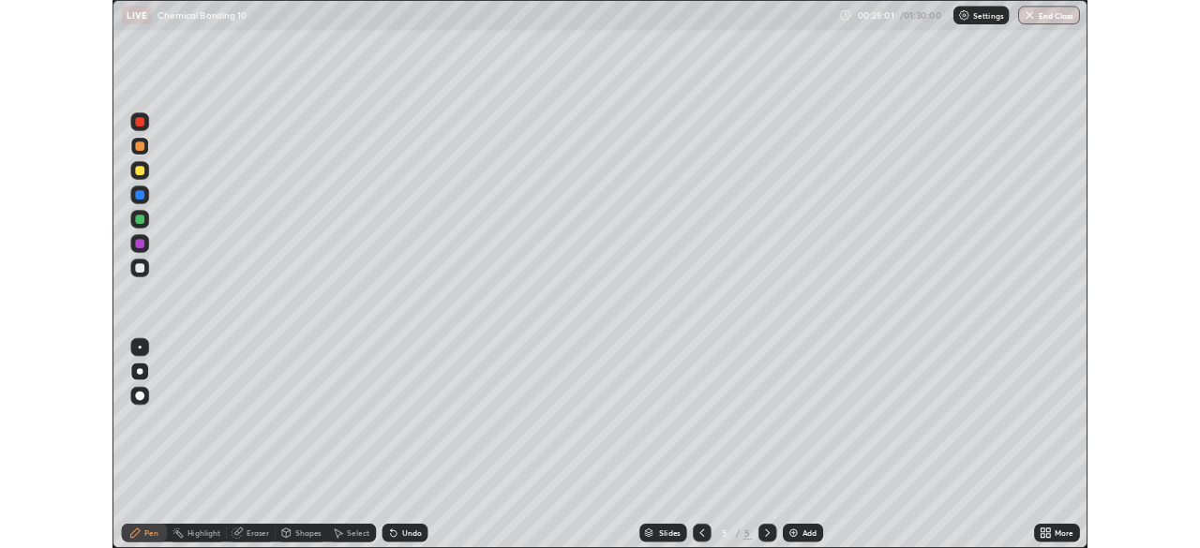
scroll to position [675, 1200]
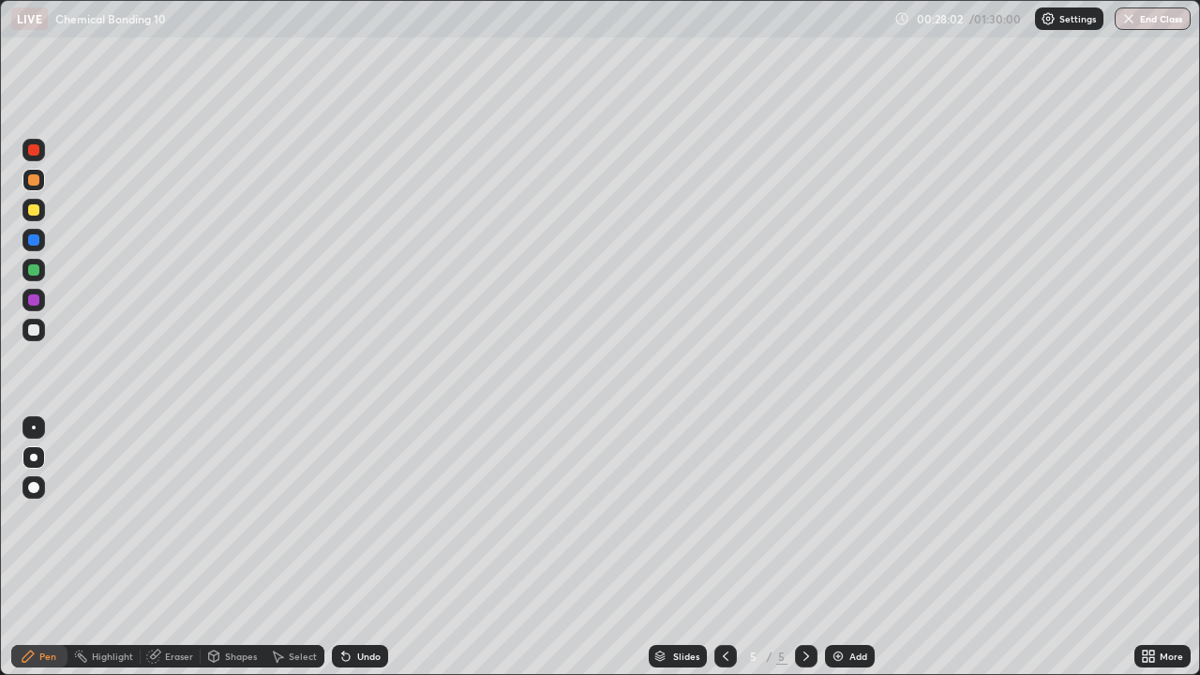
click at [849, 547] on div "Add" at bounding box center [858, 655] width 18 height 9
click at [37, 210] on div at bounding box center [33, 209] width 11 height 11
click at [353, 547] on div "Undo" at bounding box center [360, 656] width 56 height 22
click at [352, 547] on div "Undo" at bounding box center [360, 656] width 56 height 22
click at [289, 547] on div "Select" at bounding box center [303, 655] width 28 height 9
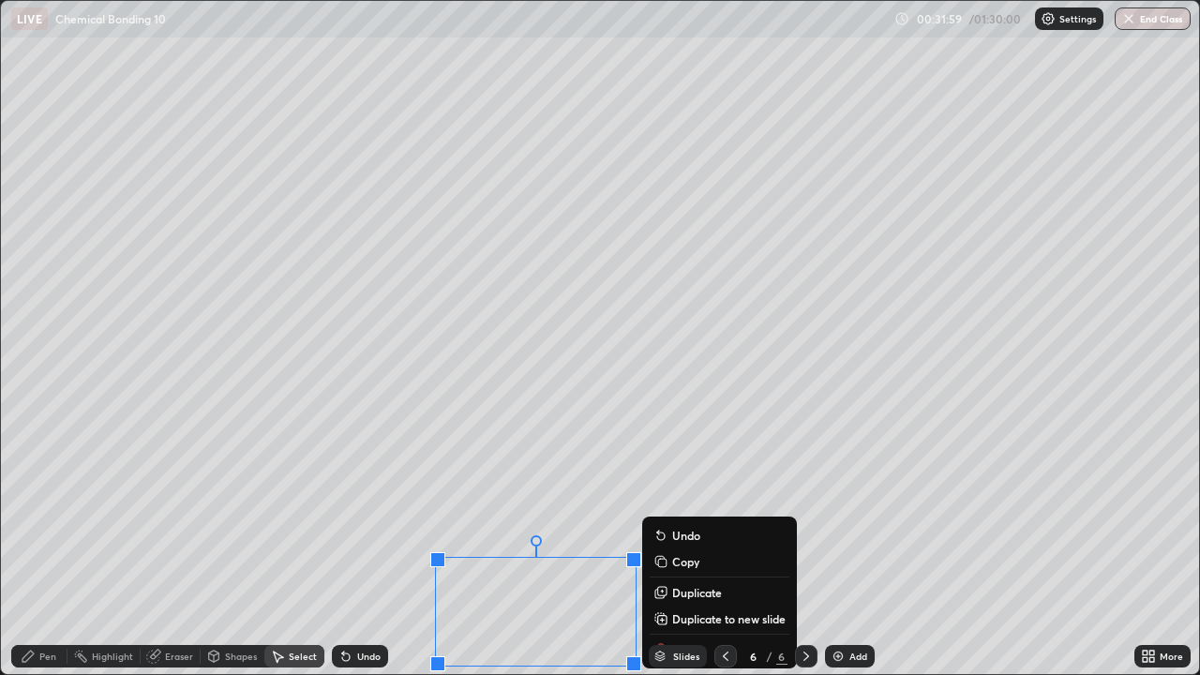
click at [136, 547] on div "0 ° Undo Copy Duplicate Duplicate to new slide Delete" at bounding box center [600, 337] width 1198 height 673
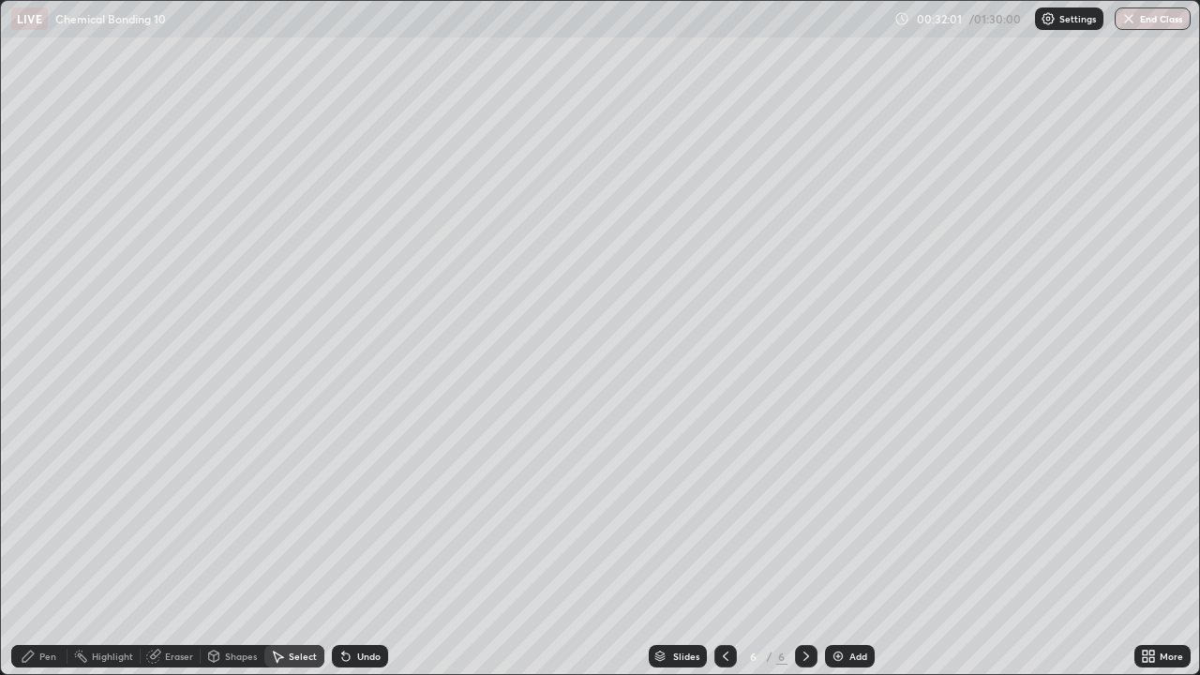
click at [47, 547] on div "Pen" at bounding box center [47, 655] width 17 height 9
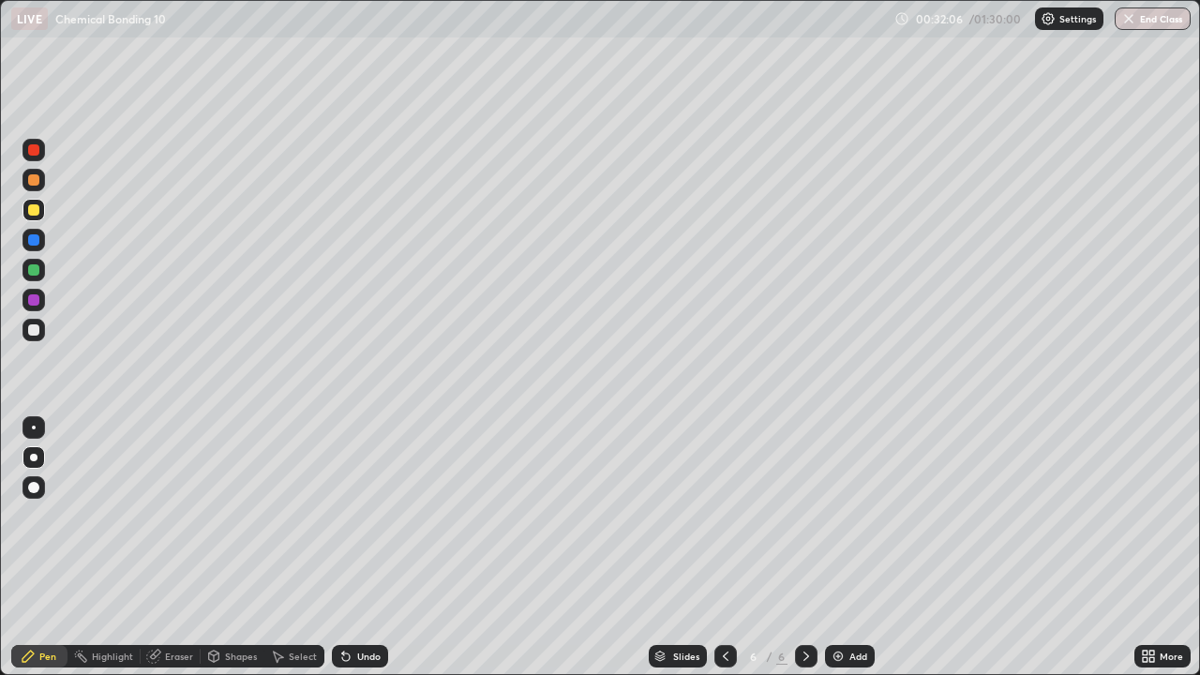
click at [351, 547] on div "Undo" at bounding box center [360, 656] width 56 height 22
click at [357, 547] on div "Undo" at bounding box center [368, 655] width 23 height 9
click at [359, 547] on div "Undo" at bounding box center [360, 656] width 56 height 22
click at [343, 547] on icon at bounding box center [345, 656] width 7 height 7
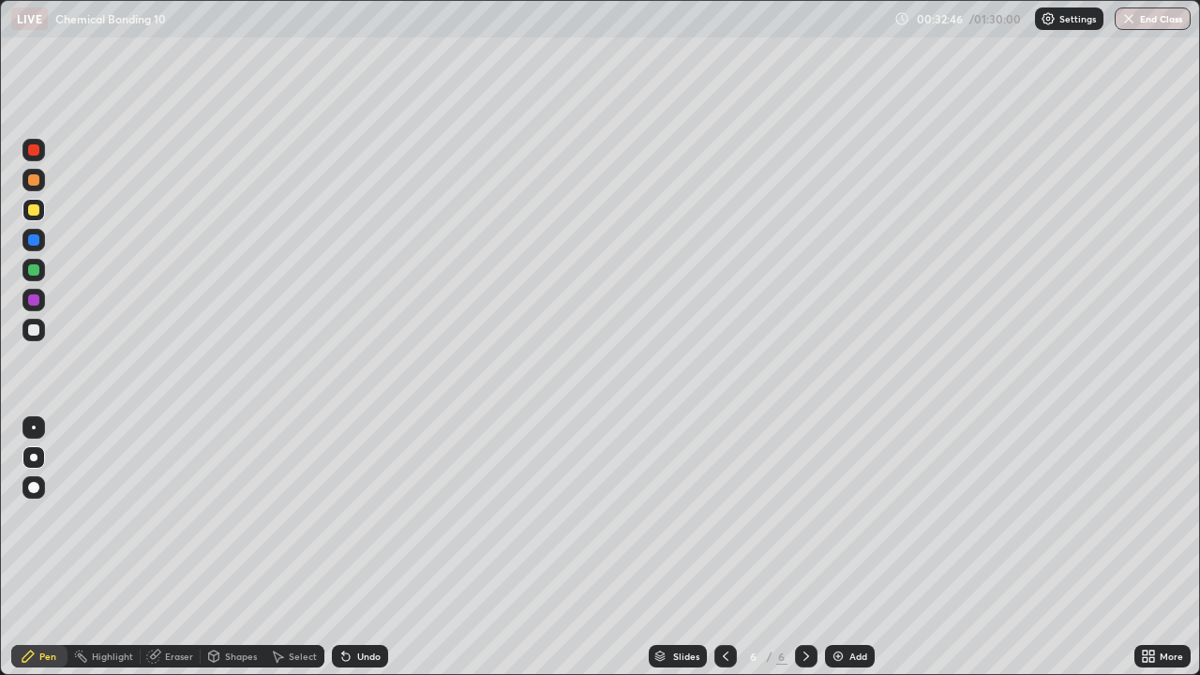
click at [344, 547] on icon at bounding box center [345, 656] width 7 height 7
click at [165, 547] on div "Eraser" at bounding box center [179, 655] width 28 height 9
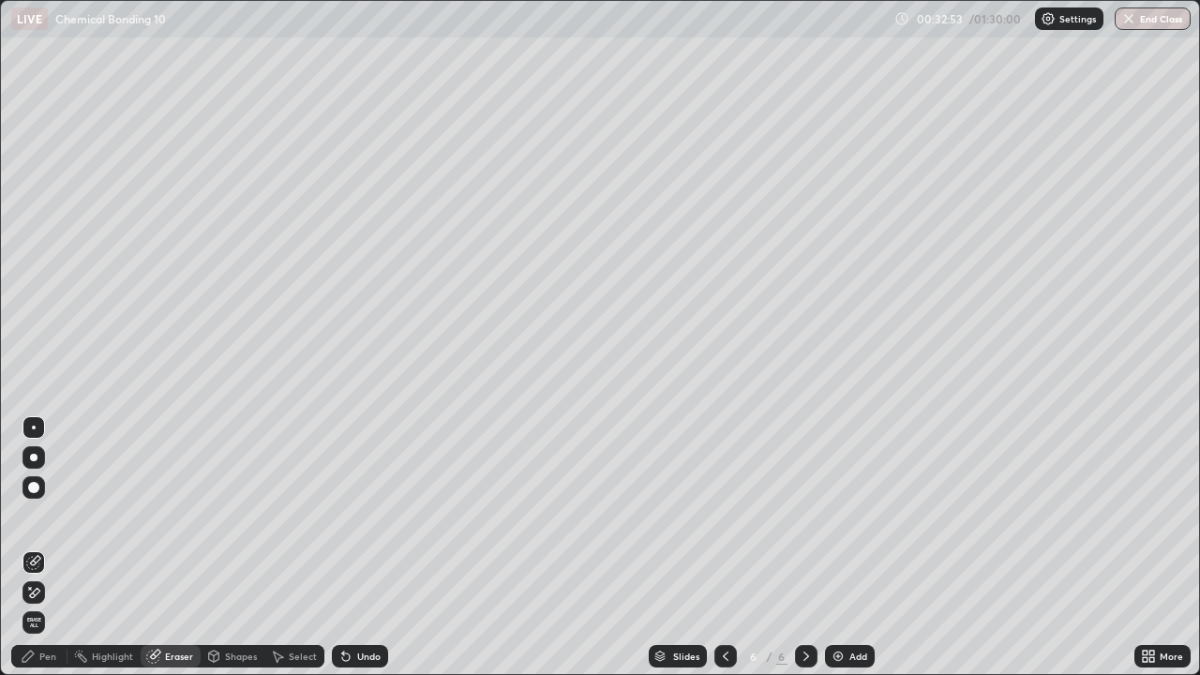
click at [52, 547] on div "Pen" at bounding box center [39, 656] width 56 height 22
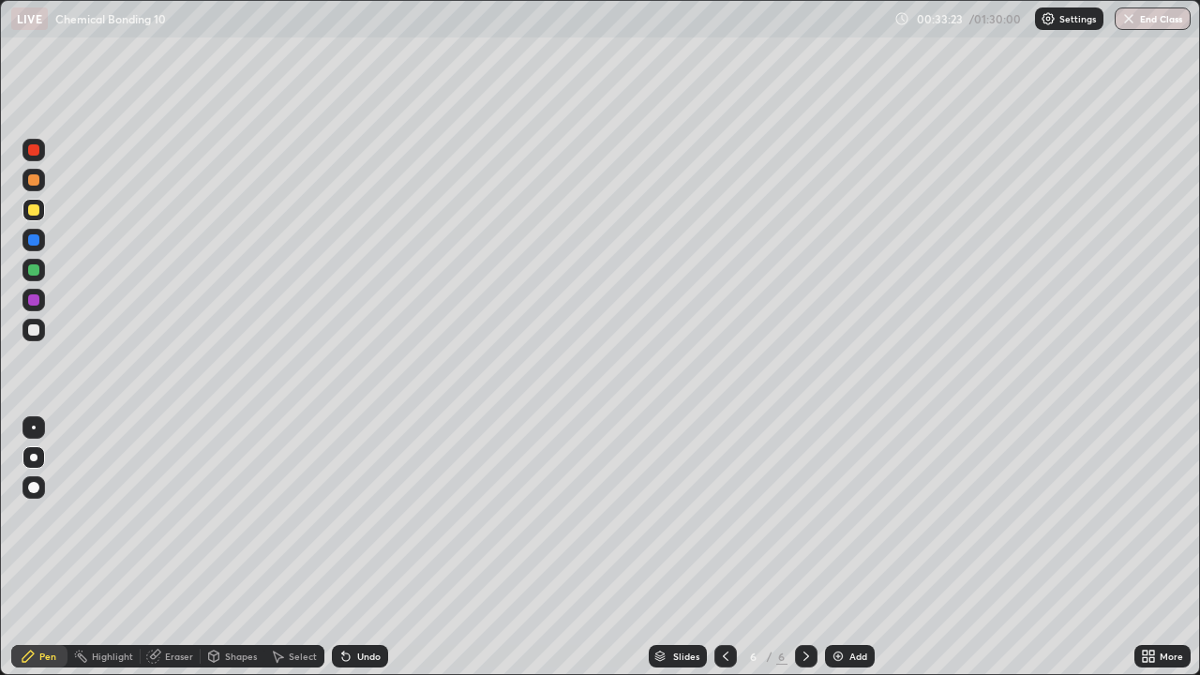
click at [350, 547] on icon at bounding box center [345, 656] width 15 height 15
click at [351, 547] on icon at bounding box center [345, 656] width 15 height 15
click at [343, 547] on icon at bounding box center [345, 656] width 7 height 7
click at [163, 547] on div "Eraser" at bounding box center [171, 656] width 60 height 22
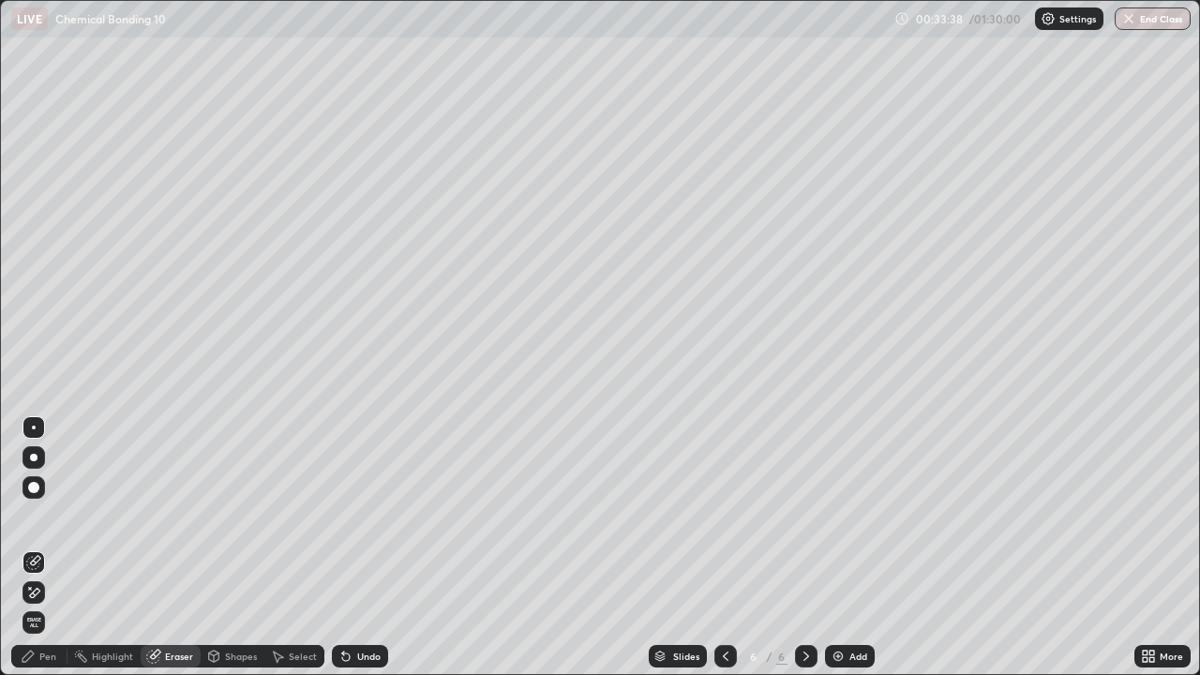
click at [50, 547] on div "Pen" at bounding box center [39, 656] width 56 height 22
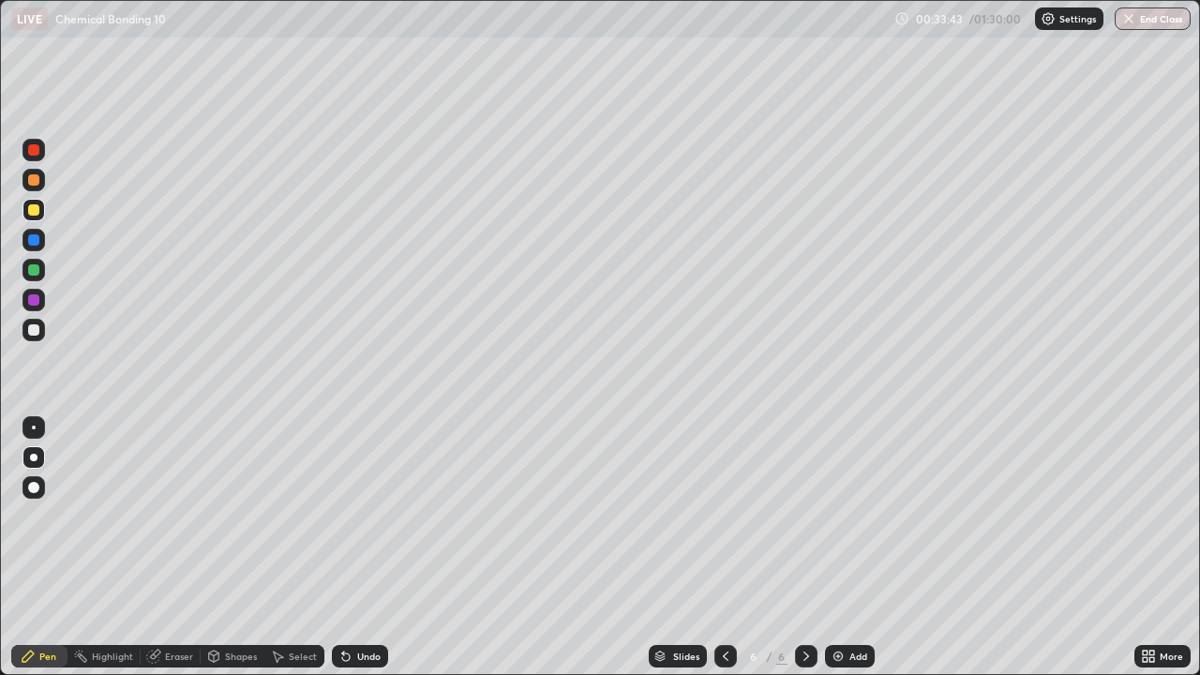
click at [172, 547] on div "Eraser" at bounding box center [179, 655] width 28 height 9
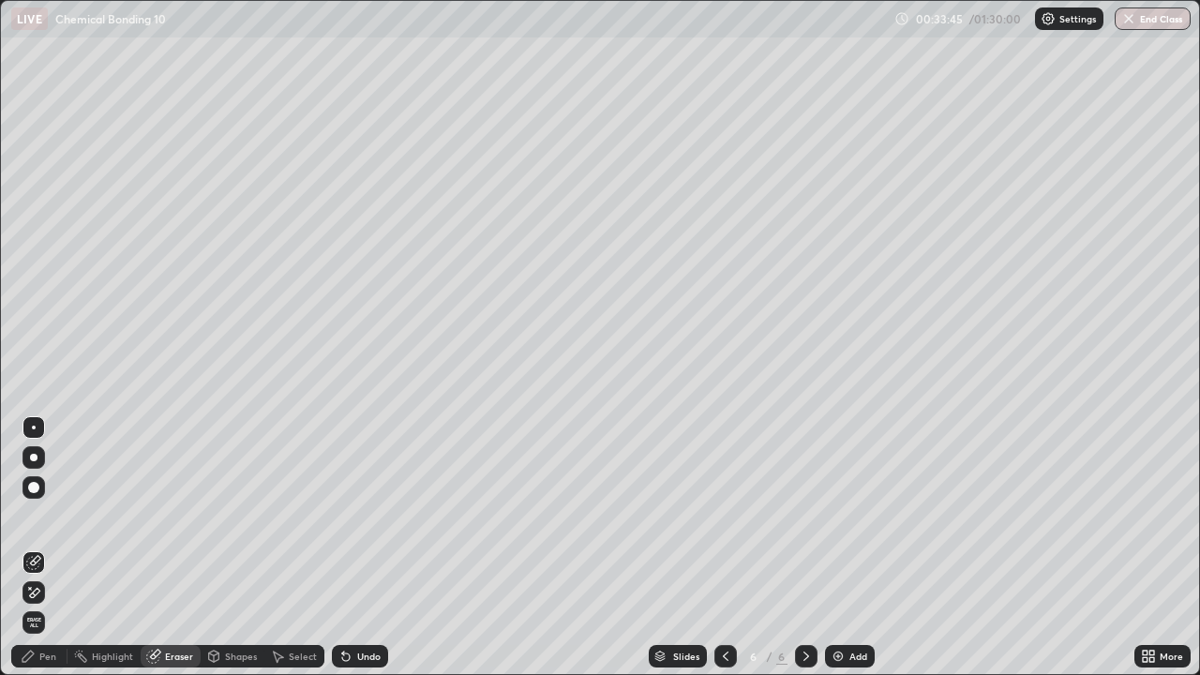
click at [60, 547] on div "Pen" at bounding box center [39, 656] width 56 height 22
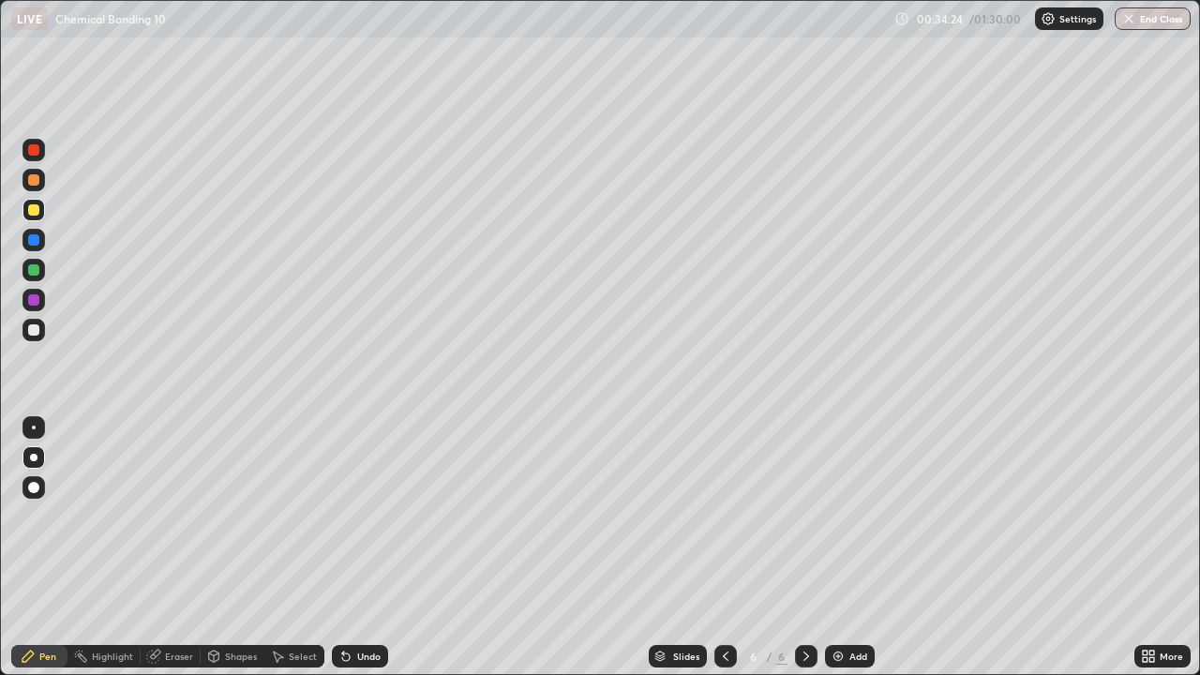
click at [353, 547] on div "Undo" at bounding box center [360, 656] width 56 height 22
click at [350, 547] on icon at bounding box center [345, 656] width 15 height 15
click at [349, 547] on div "Undo" at bounding box center [360, 656] width 56 height 22
click at [34, 331] on div at bounding box center [33, 329] width 11 height 11
click at [361, 547] on div "Undo" at bounding box center [360, 656] width 56 height 22
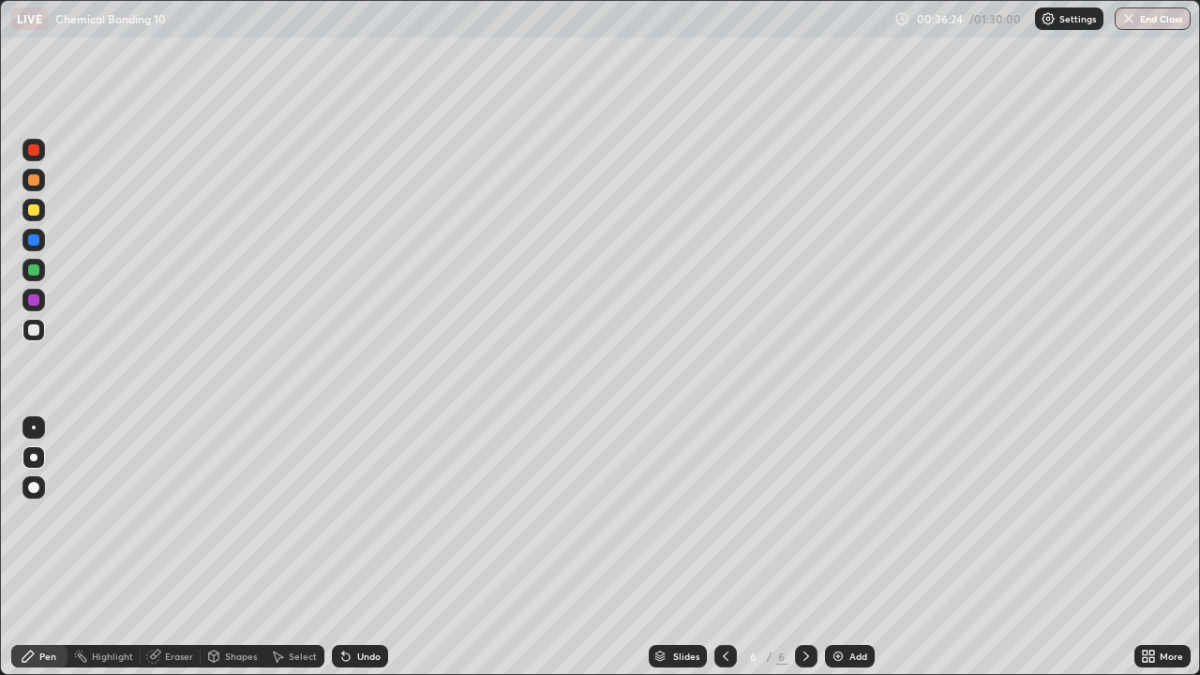
click at [358, 547] on div "Undo" at bounding box center [368, 655] width 23 height 9
click at [351, 547] on div "Undo" at bounding box center [360, 656] width 56 height 22
click at [1147, 20] on button "End Class" at bounding box center [1152, 18] width 76 height 22
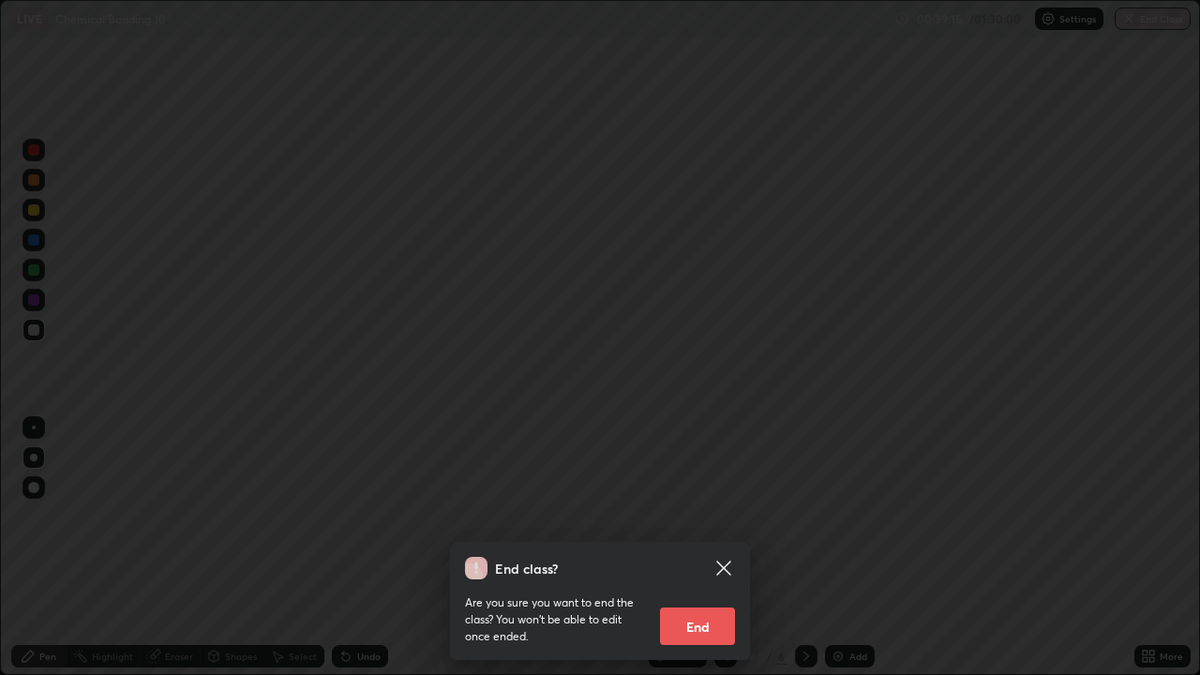
click at [709, 547] on button "End" at bounding box center [697, 625] width 75 height 37
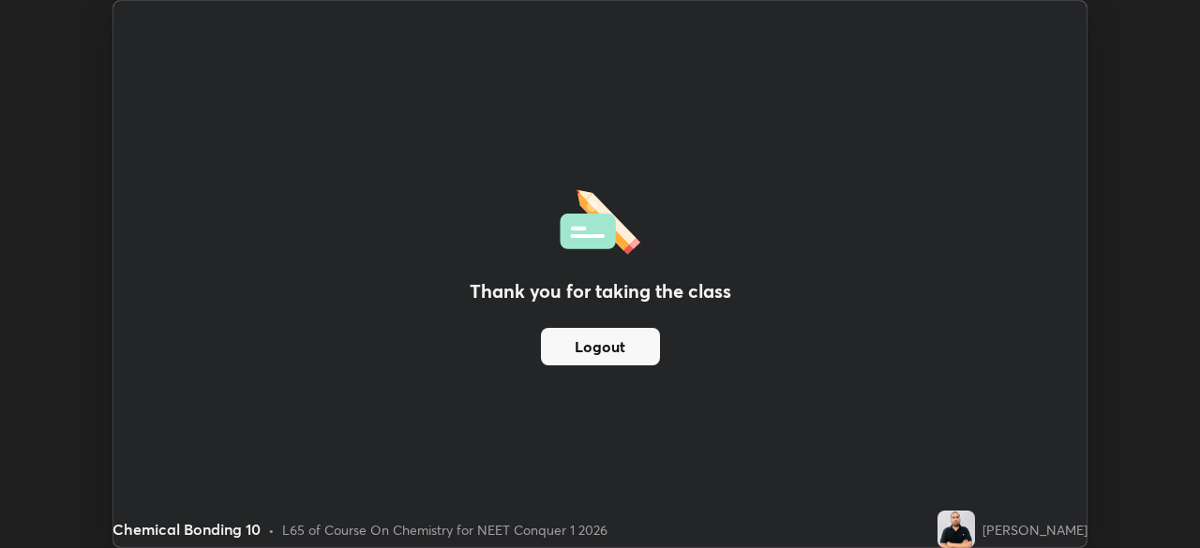
scroll to position [93176, 92524]
